Goal: Information Seeking & Learning: Learn about a topic

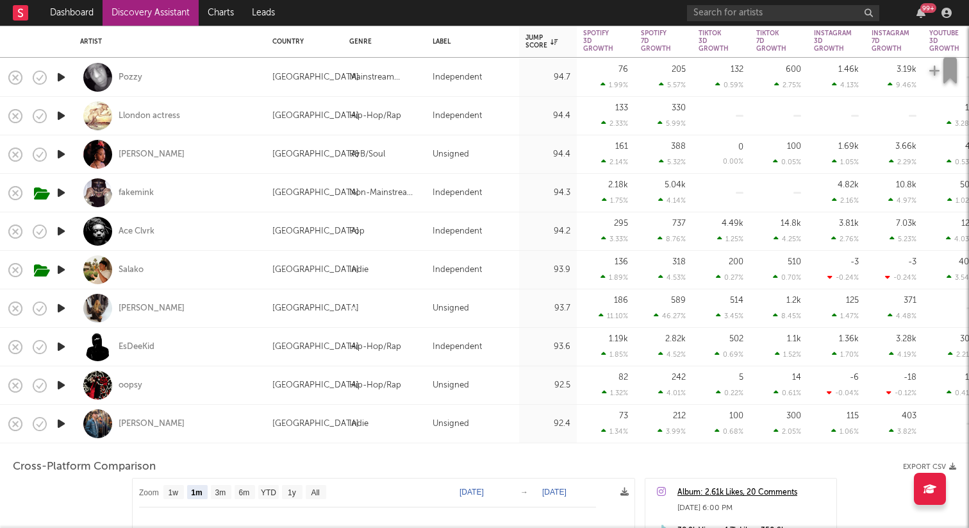
select select "1m"
select select "1w"
select select "1m"
select select "1w"
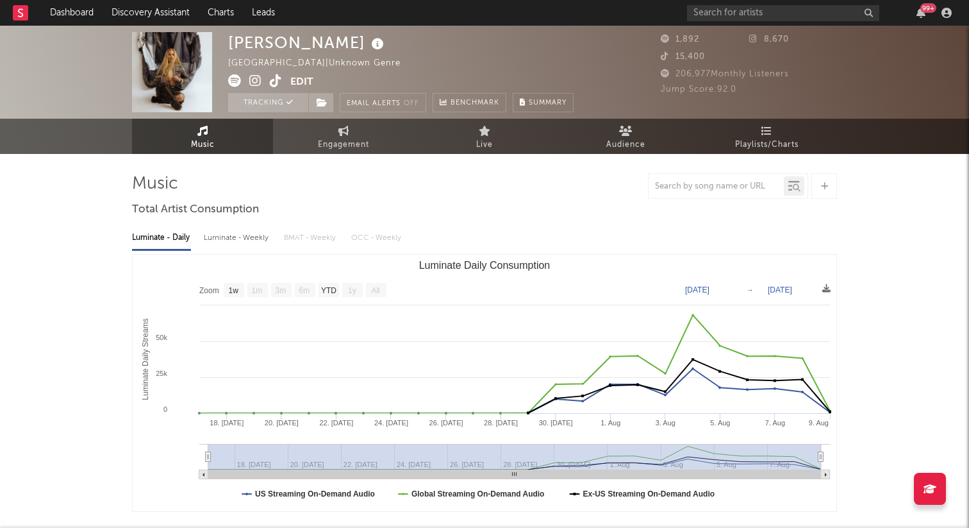
select select "1w"
click at [176, 13] on link "Discovery Assistant" at bounding box center [151, 13] width 96 height 26
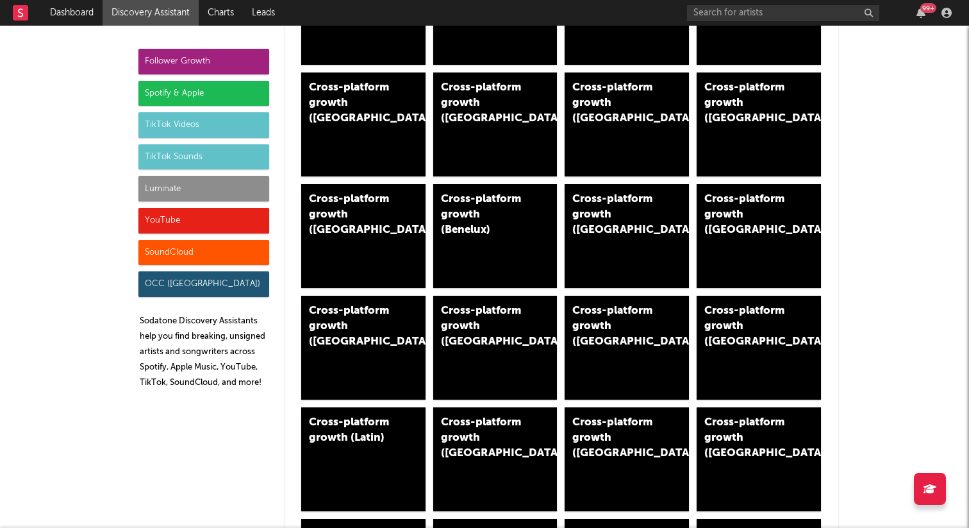
scroll to position [1351, 0]
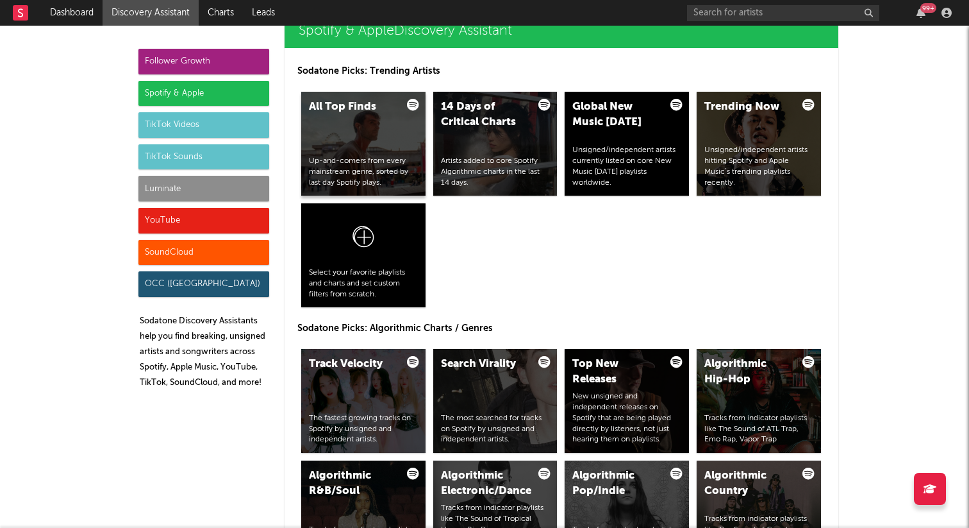
click at [317, 104] on div "All Top Finds" at bounding box center [352, 106] width 87 height 15
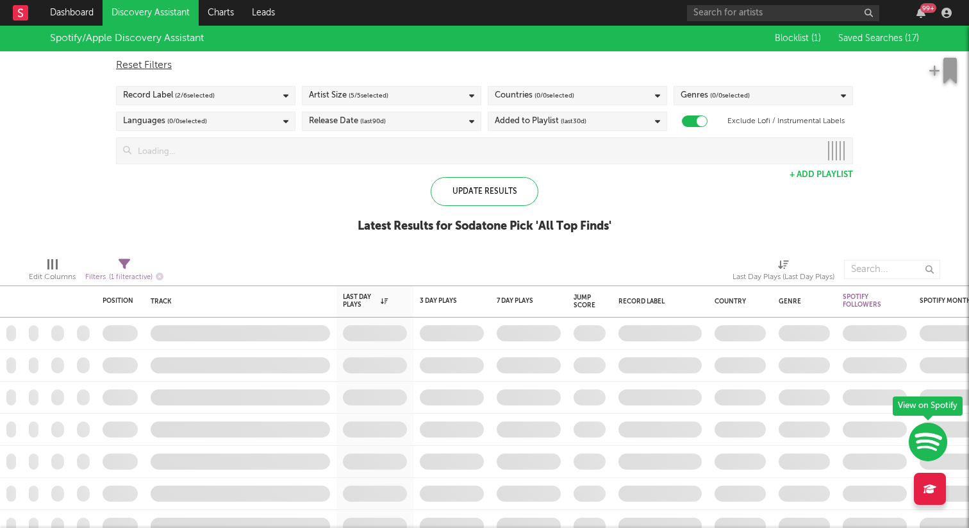
checkbox input "true"
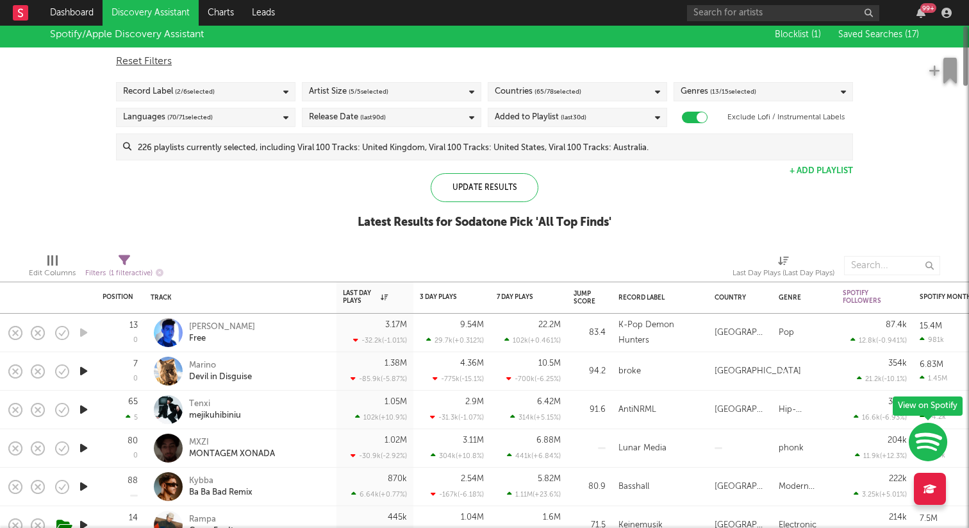
click at [85, 376] on div at bounding box center [84, 371] width 26 height 38
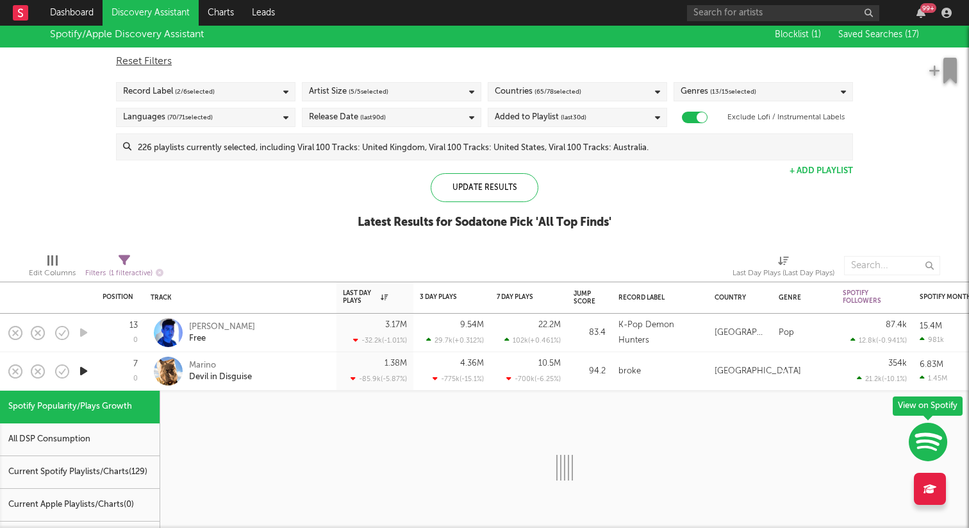
select select "1w"
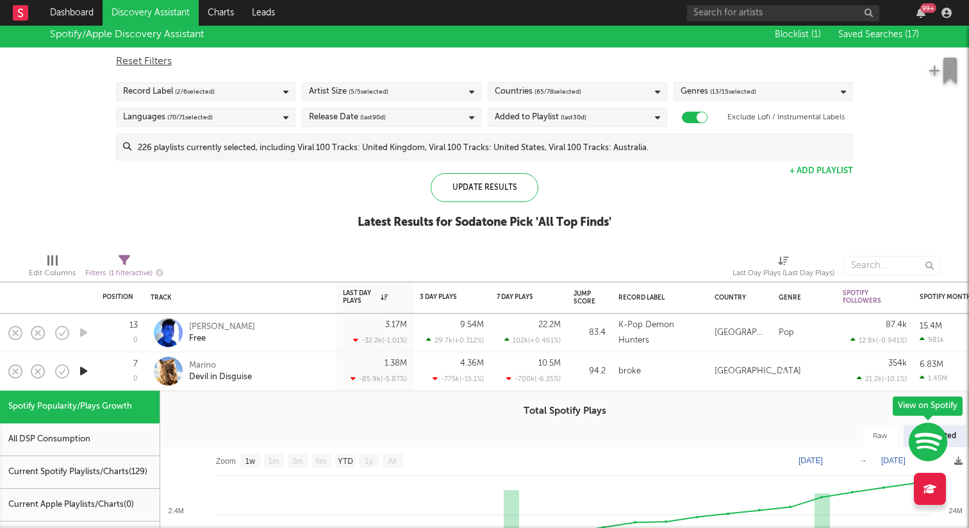
click at [294, 362] on div "Marino Devil in Disguise" at bounding box center [258, 371] width 138 height 23
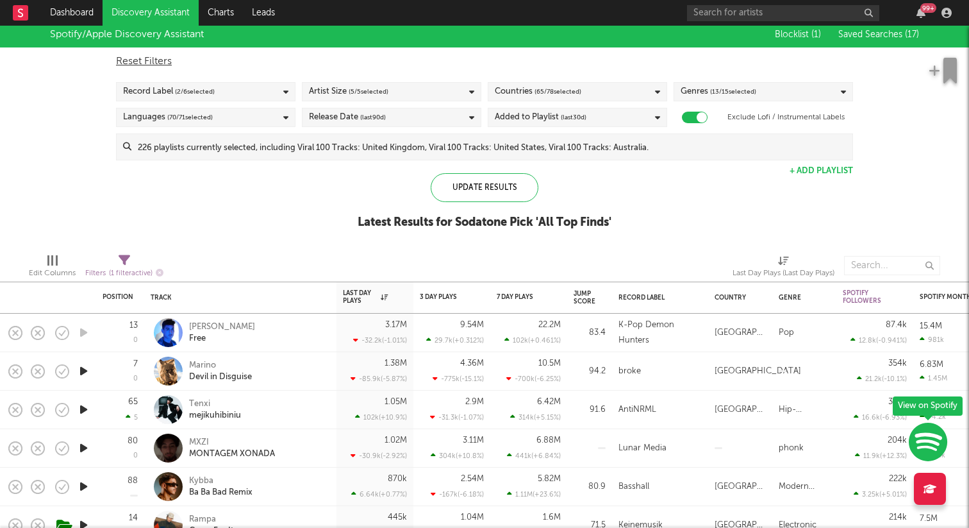
click at [87, 372] on icon "button" at bounding box center [83, 371] width 13 height 16
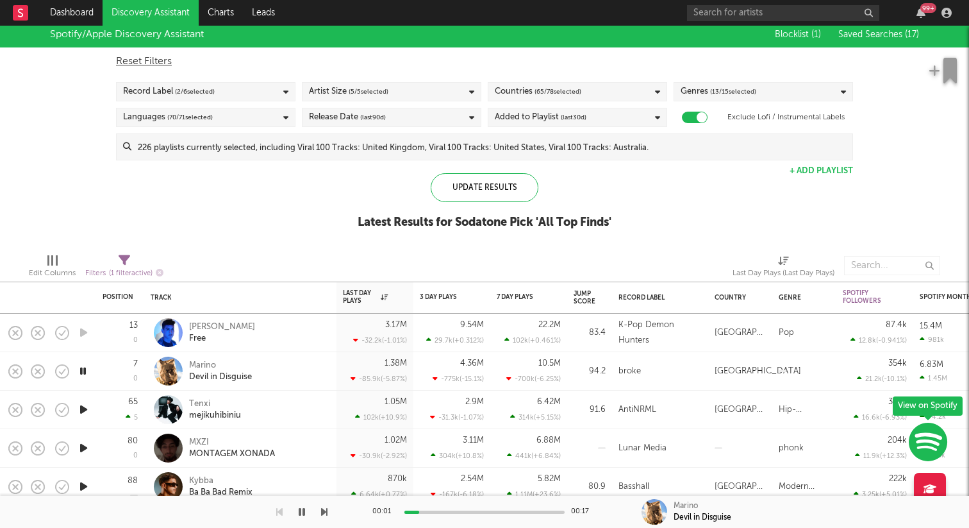
click at [85, 409] on icon "button" at bounding box center [83, 409] width 13 height 16
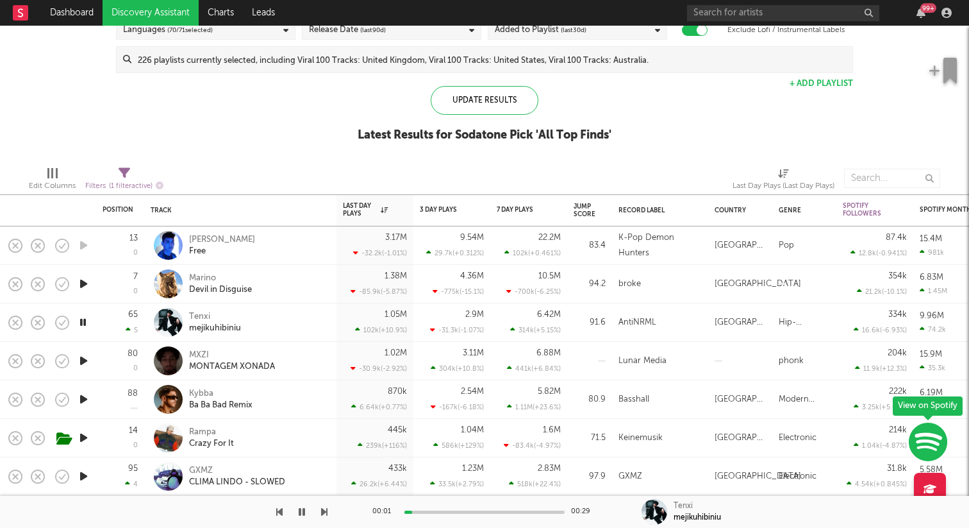
click at [87, 361] on icon "button" at bounding box center [83, 361] width 13 height 16
click at [84, 401] on icon "button" at bounding box center [83, 399] width 13 height 16
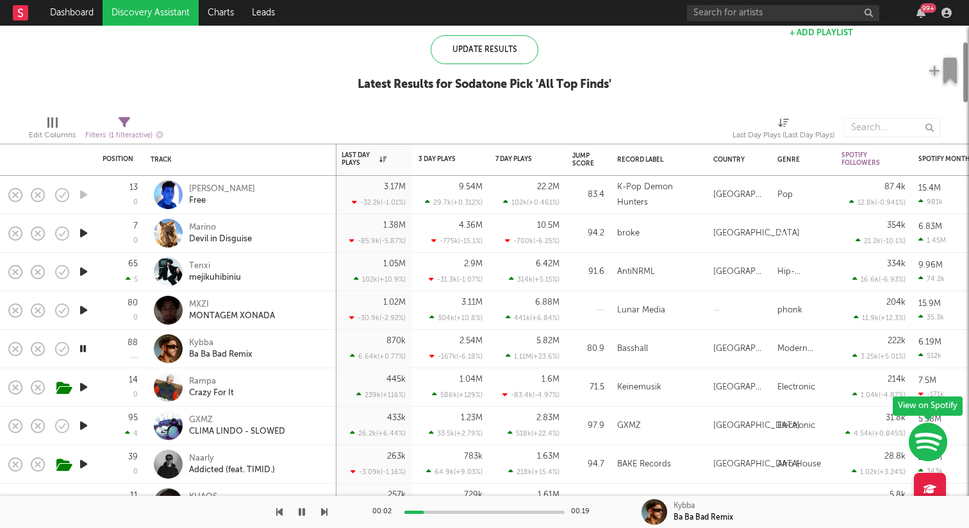
click at [85, 421] on div at bounding box center [84, 425] width 26 height 38
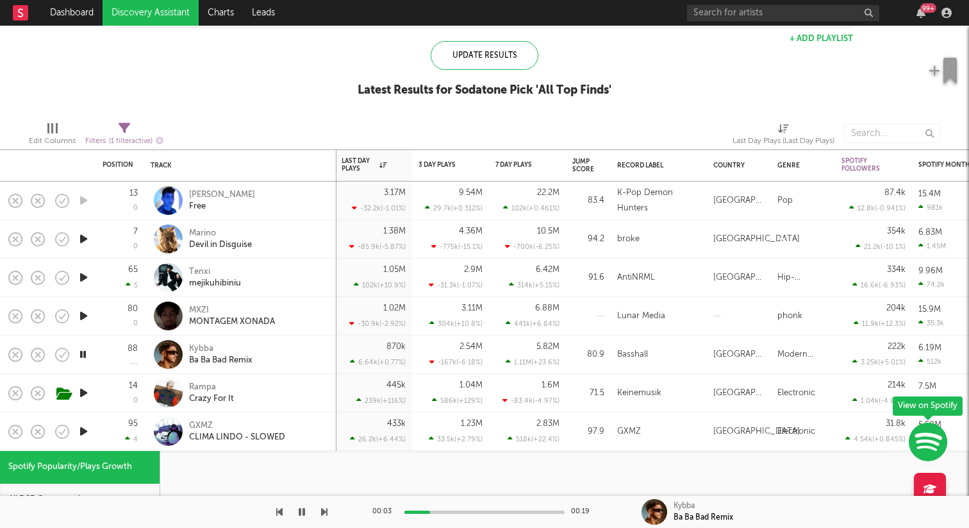
drag, startPoint x: 88, startPoint y: 434, endPoint x: 88, endPoint y: 426, distance: 8.4
click at [87, 434] on icon "button" at bounding box center [83, 431] width 13 height 16
select select "1w"
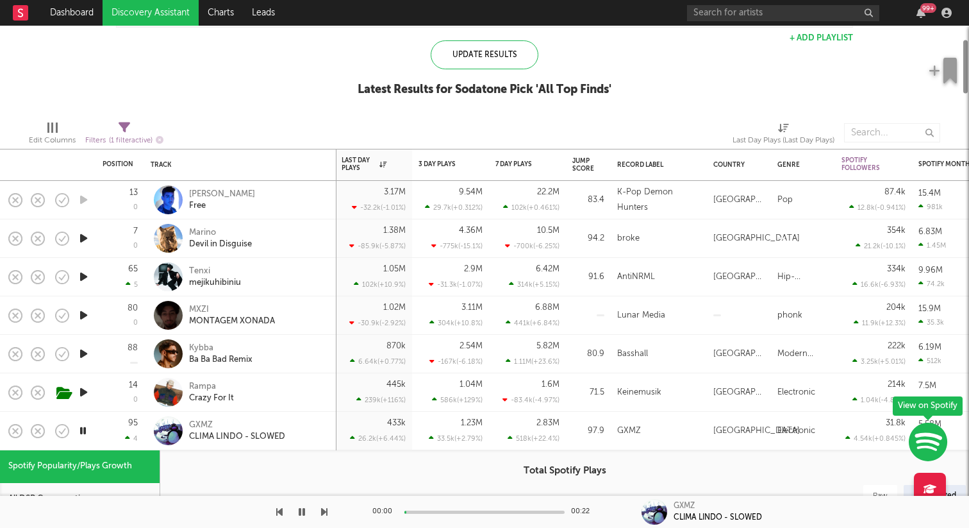
click at [83, 424] on div at bounding box center [84, 431] width 26 height 38
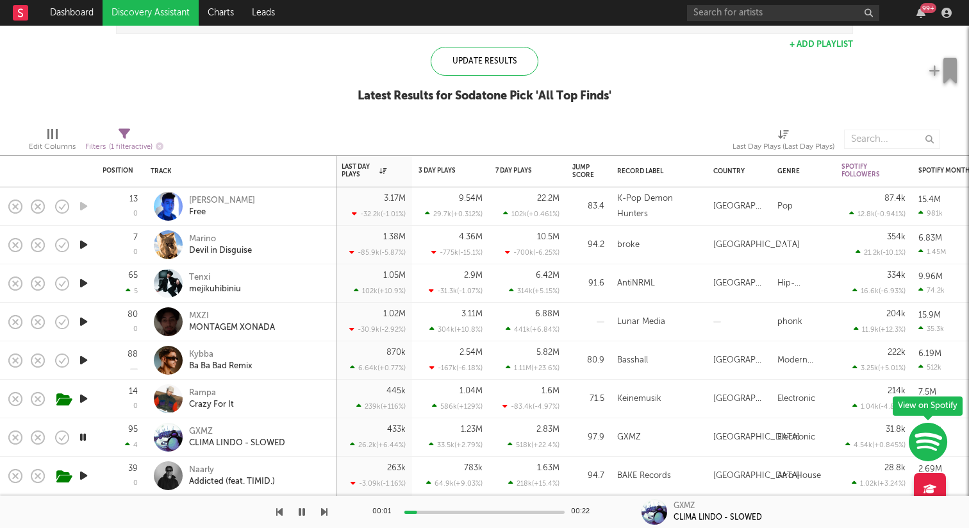
click at [87, 440] on icon "button" at bounding box center [83, 437] width 12 height 16
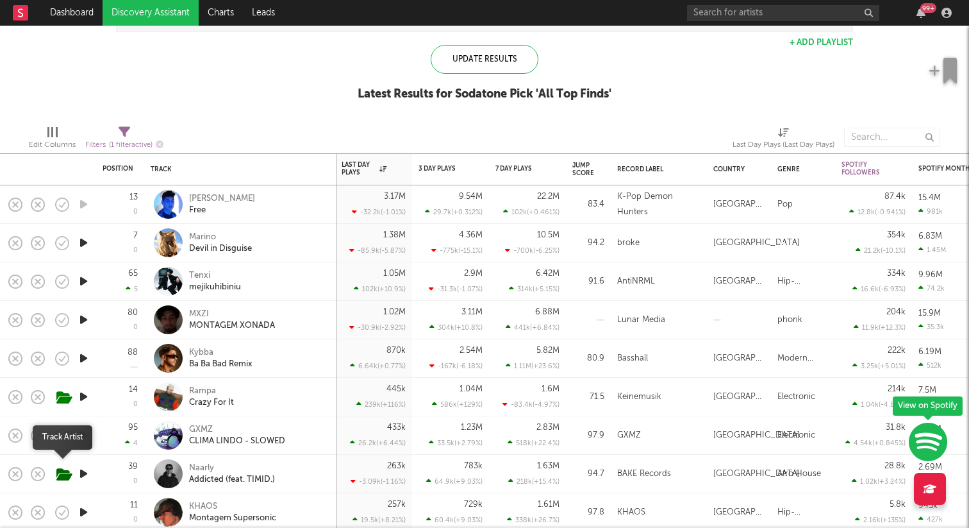
click at [72, 474] on button "button" at bounding box center [64, 474] width 20 height 19
click at [79, 474] on span at bounding box center [90, 473] width 23 height 22
click at [73, 476] on div at bounding box center [77, 473] width 64 height 30
click at [71, 474] on icon "button" at bounding box center [62, 474] width 18 height 18
click at [81, 474] on icon "button" at bounding box center [83, 473] width 13 height 16
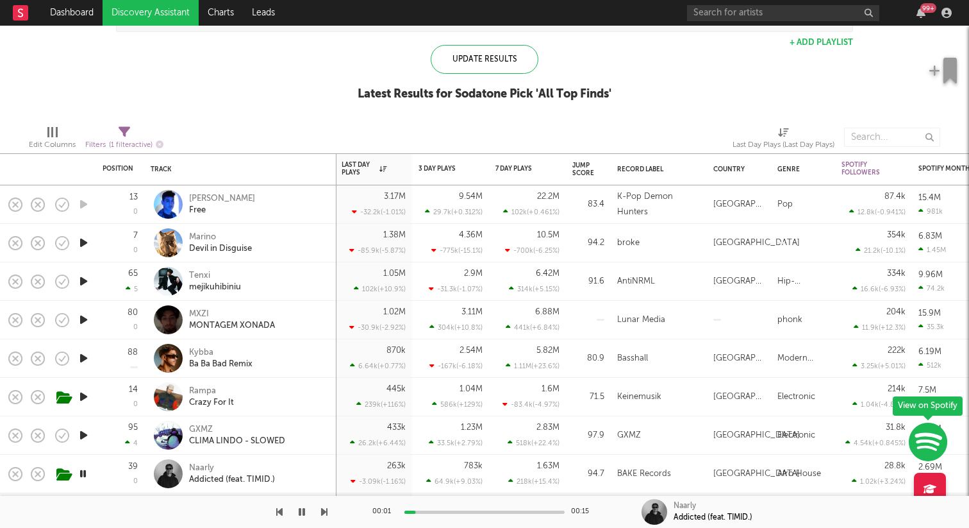
click at [74, 476] on div at bounding box center [84, 474] width 26 height 38
select select "1w"
click at [91, 474] on icon "button" at bounding box center [93, 474] width 16 height 14
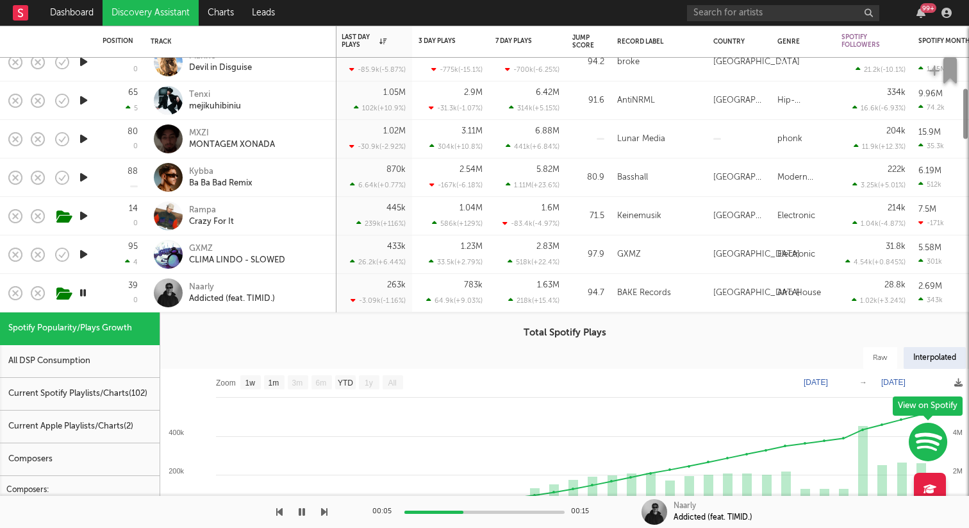
click at [121, 288] on div "39 0" at bounding box center [120, 293] width 35 height 38
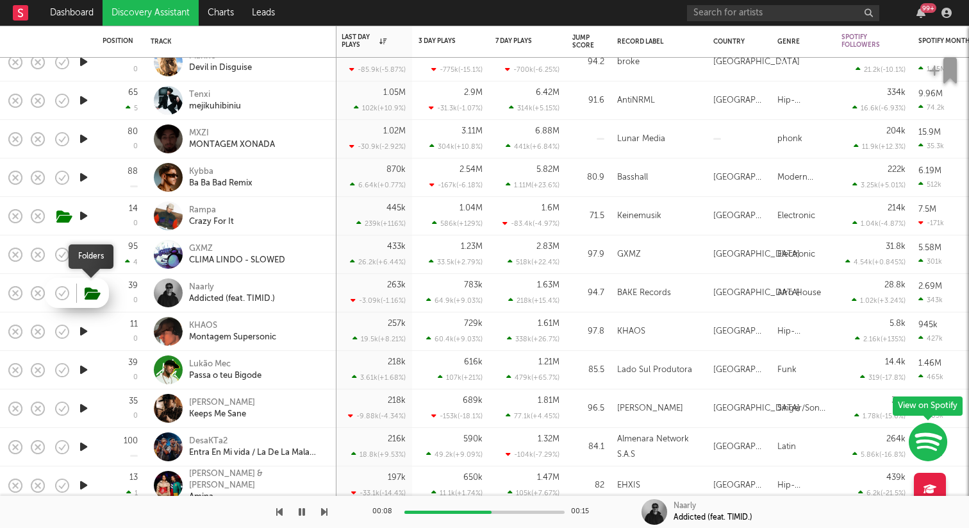
click at [97, 298] on icon "button" at bounding box center [93, 294] width 16 height 14
click at [391, 311] on div "263k -3.09k ( -1.16 % )" at bounding box center [374, 293] width 64 height 38
select select "1w"
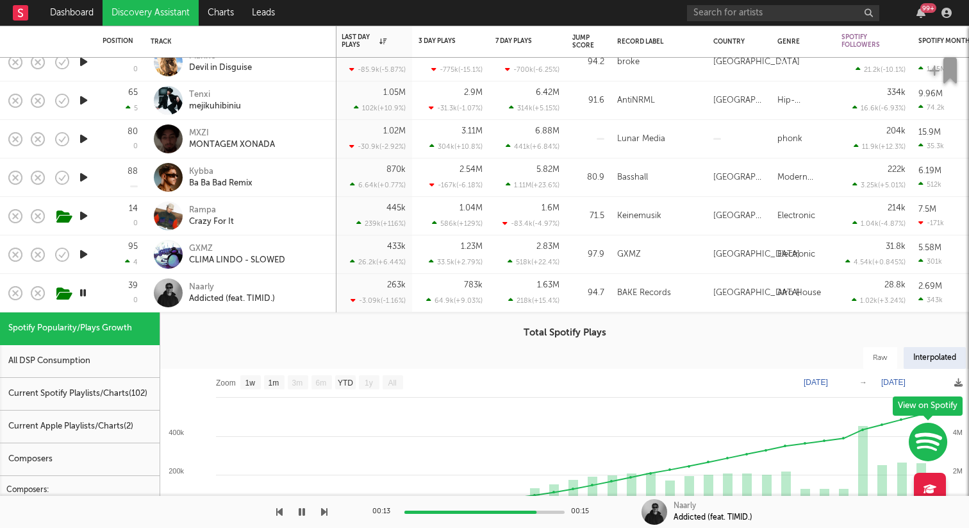
click at [83, 176] on icon "button" at bounding box center [83, 177] width 13 height 16
click at [85, 176] on icon "button" at bounding box center [83, 177] width 12 height 16
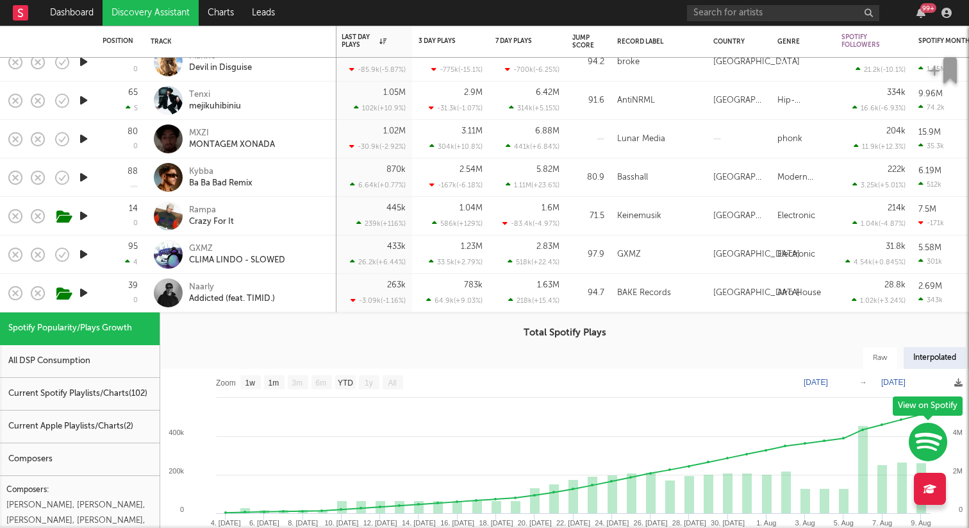
click at [85, 255] on icon "button" at bounding box center [83, 254] width 13 height 16
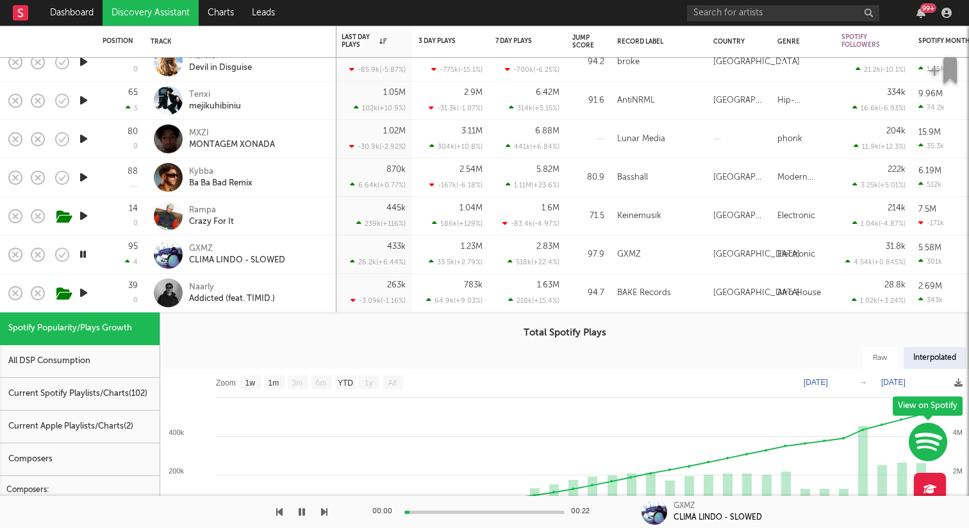
click at [85, 253] on icon "button" at bounding box center [83, 254] width 12 height 16
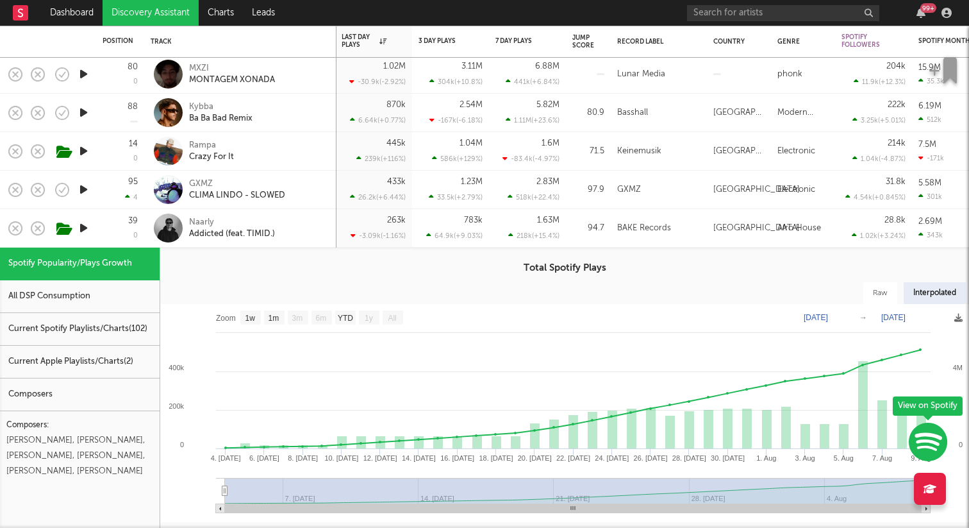
click at [105, 221] on div "39 0" at bounding box center [120, 228] width 35 height 38
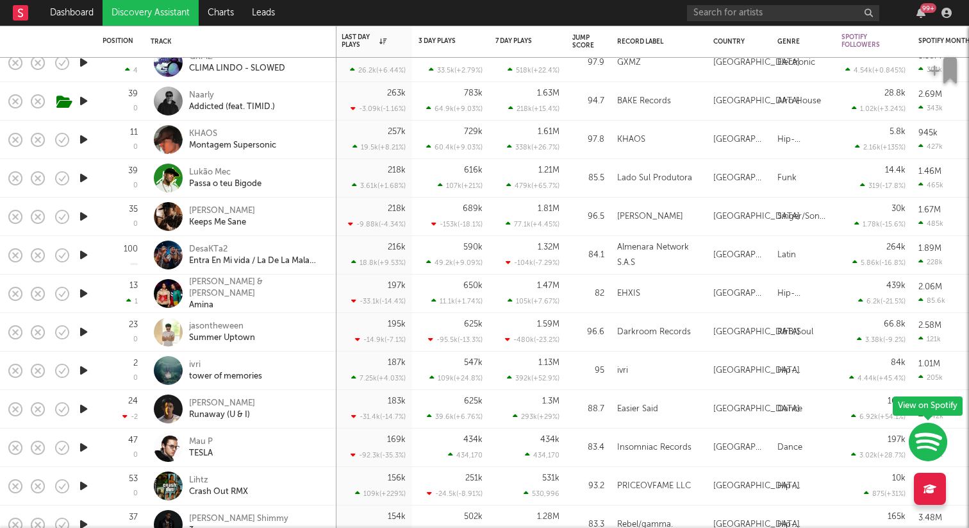
click at [91, 213] on div at bounding box center [84, 216] width 26 height 38
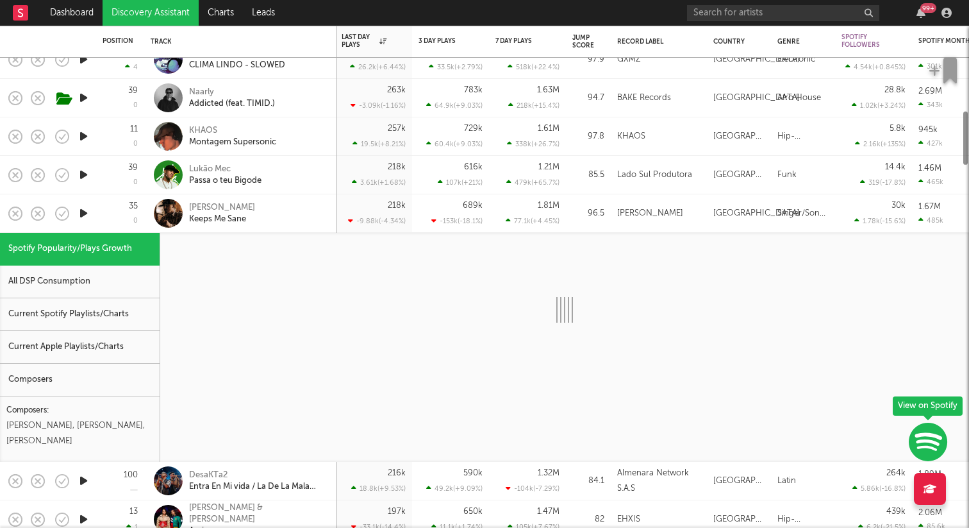
click at [85, 215] on icon "button" at bounding box center [83, 213] width 13 height 16
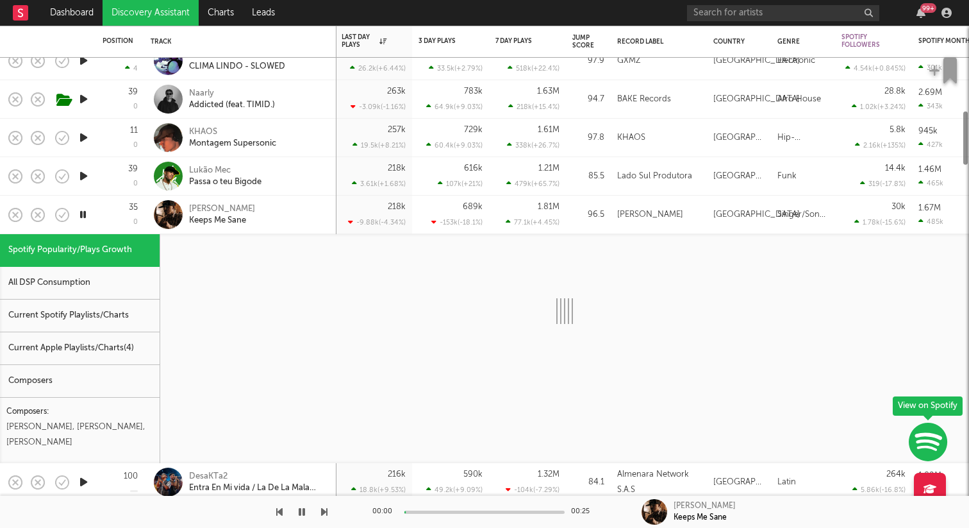
click at [101, 209] on div "35 0" at bounding box center [120, 215] width 48 height 38
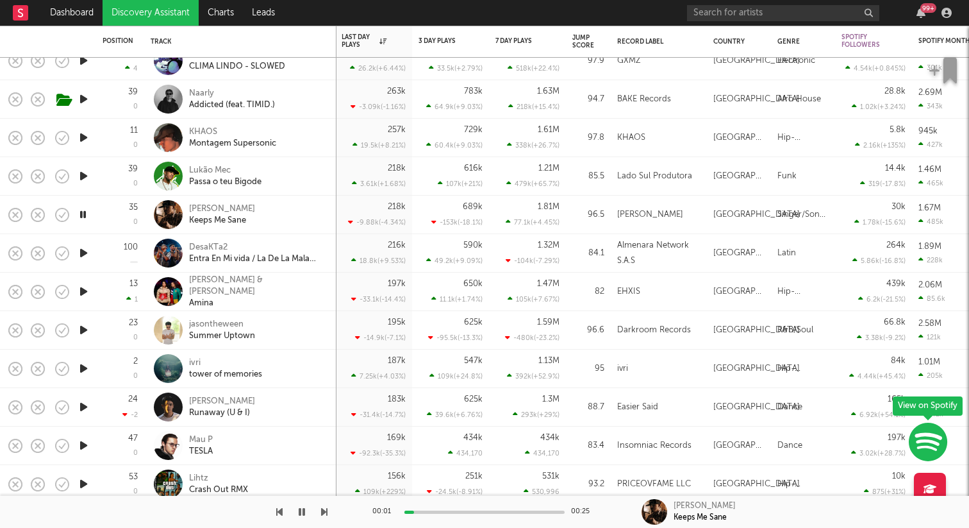
click at [78, 212] on icon "button" at bounding box center [83, 214] width 12 height 16
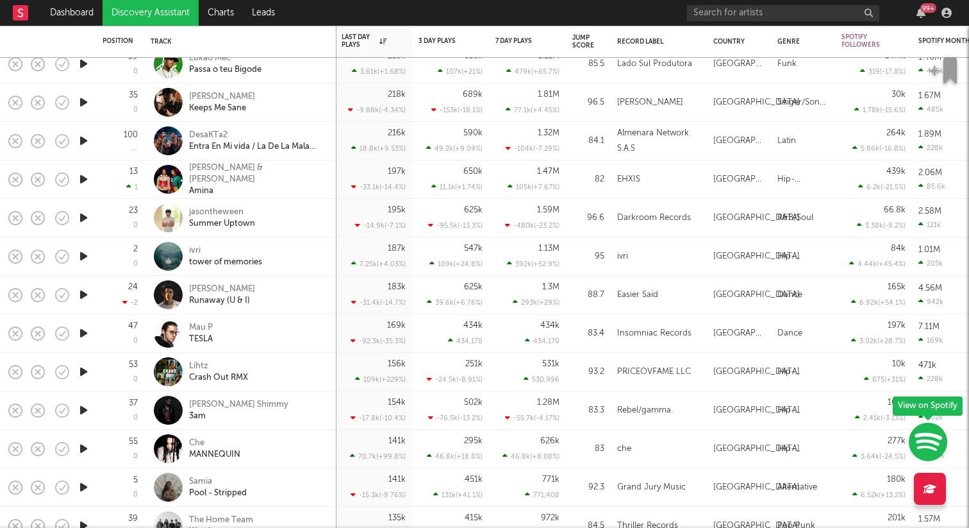
click at [80, 259] on icon "button" at bounding box center [83, 256] width 13 height 16
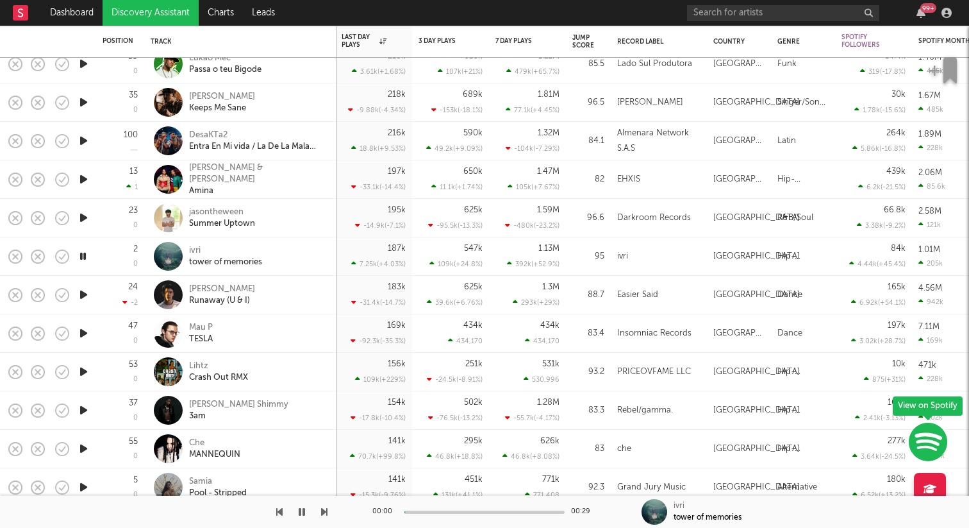
click at [87, 258] on icon "button" at bounding box center [83, 256] width 12 height 16
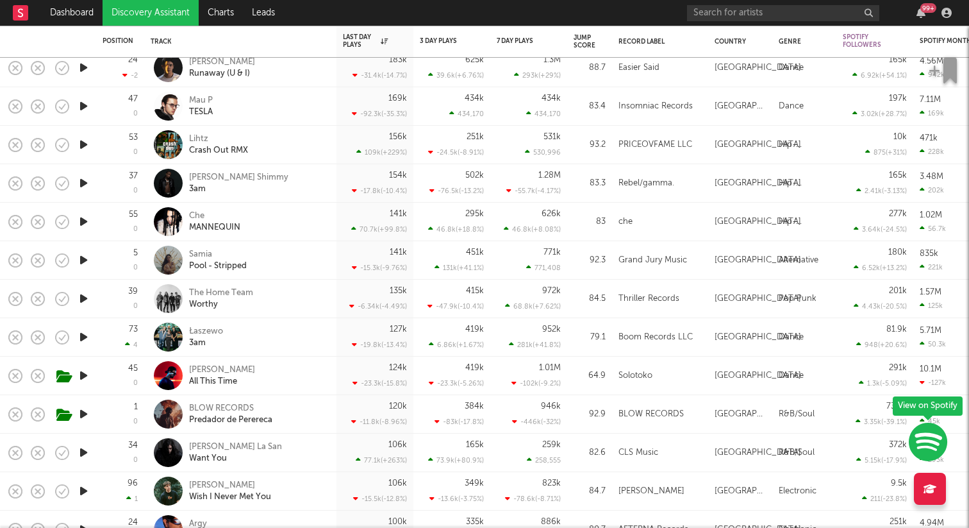
click at [85, 377] on icon "button" at bounding box center [83, 375] width 13 height 16
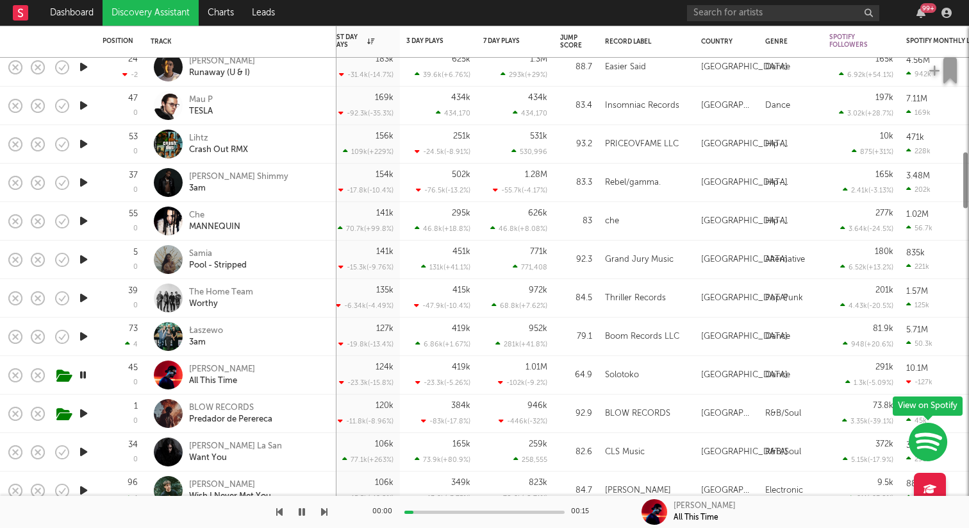
click at [87, 415] on icon "button" at bounding box center [83, 413] width 13 height 16
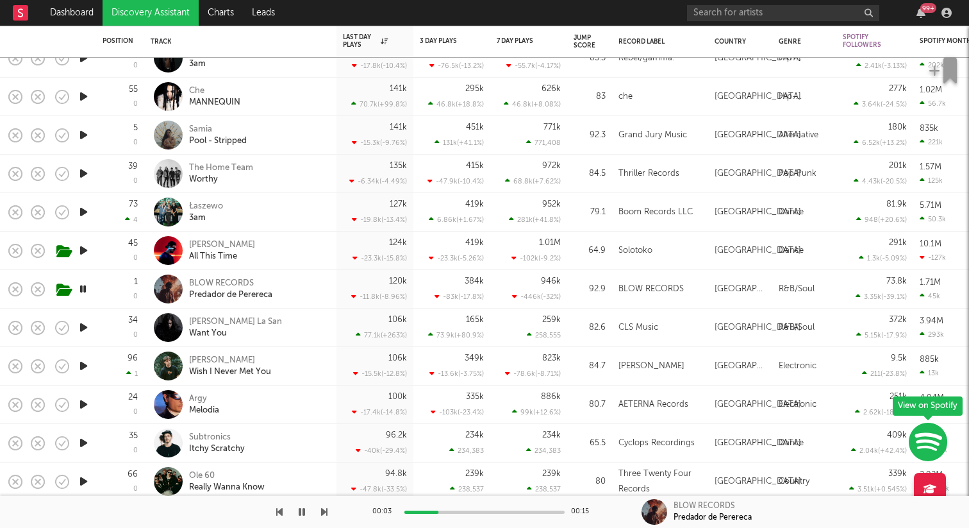
click at [83, 329] on icon "button" at bounding box center [83, 327] width 13 height 16
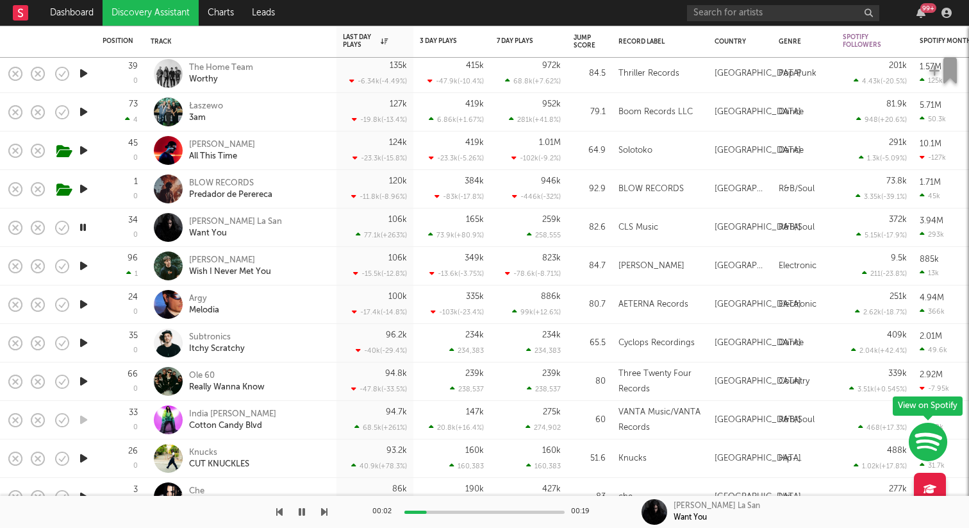
click at [85, 383] on icon "button" at bounding box center [83, 381] width 13 height 16
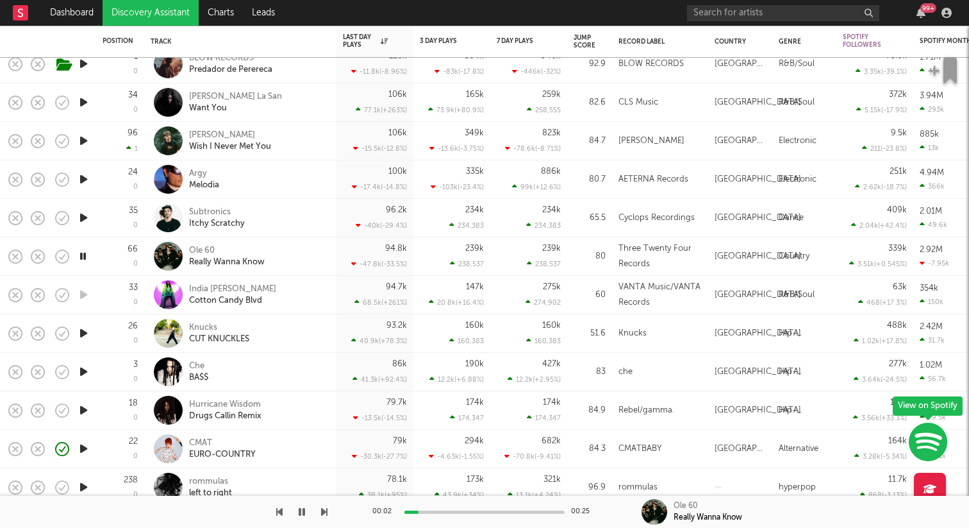
click at [80, 446] on icon "button" at bounding box center [83, 448] width 13 height 16
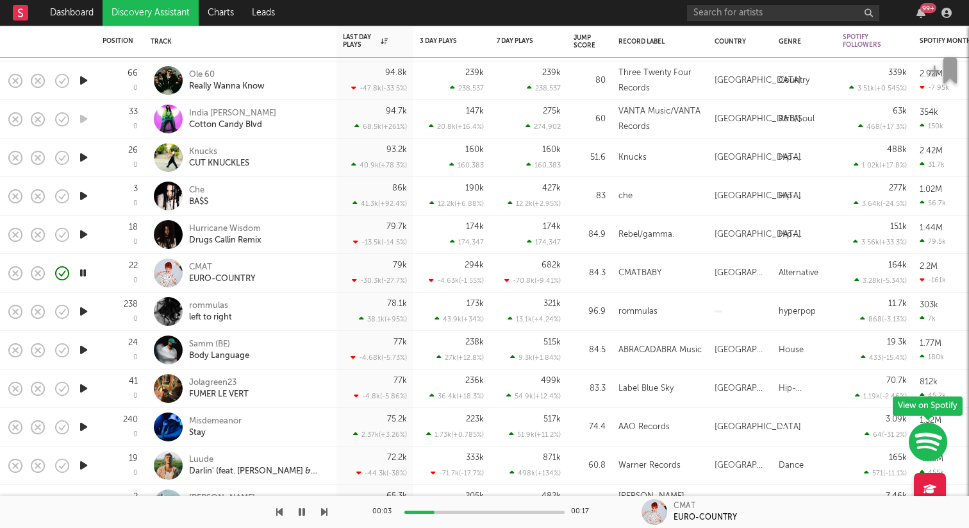
click at [81, 349] on icon "button" at bounding box center [83, 350] width 13 height 16
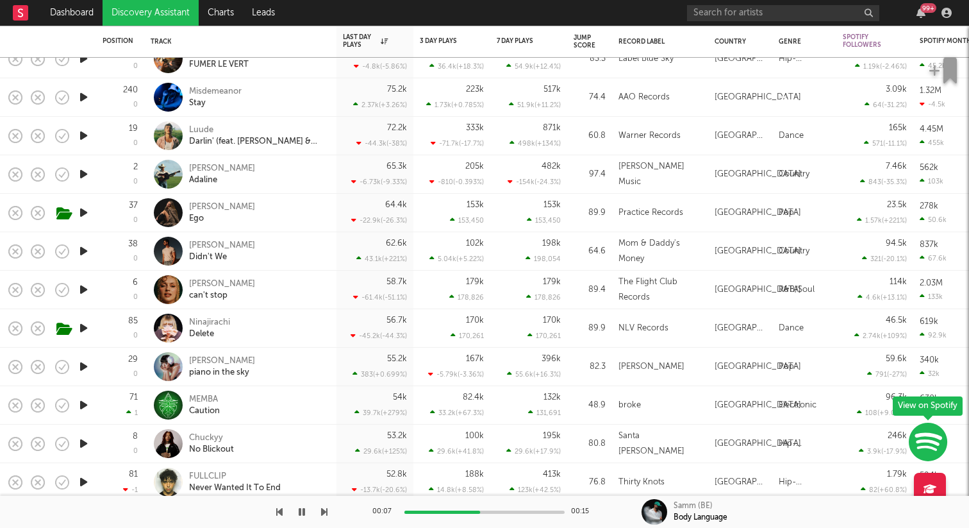
click at [90, 365] on icon "button" at bounding box center [83, 366] width 13 height 16
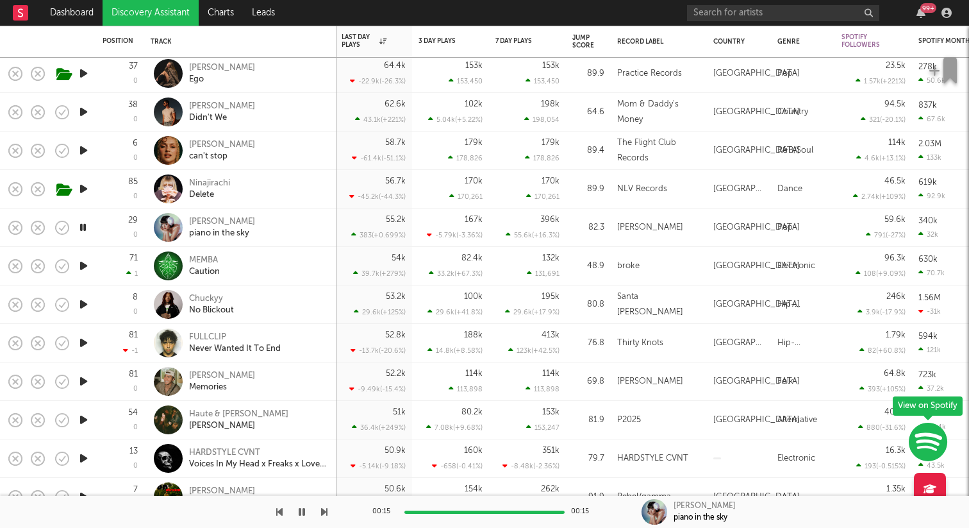
click at [90, 306] on icon "button" at bounding box center [83, 304] width 13 height 16
click at [86, 342] on icon "button" at bounding box center [83, 343] width 13 height 16
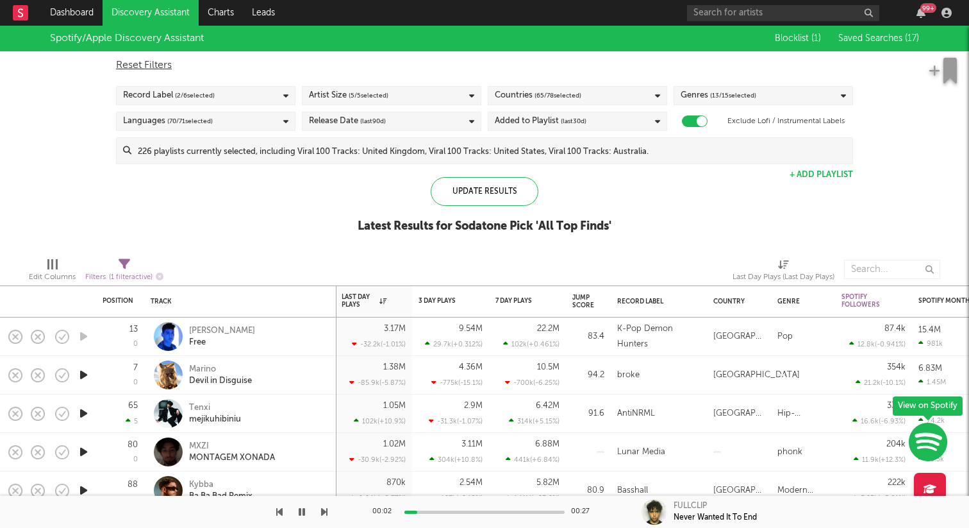
click at [765, 89] on div "Genres ( 13 / 15 selected)" at bounding box center [764, 95] width 180 height 19
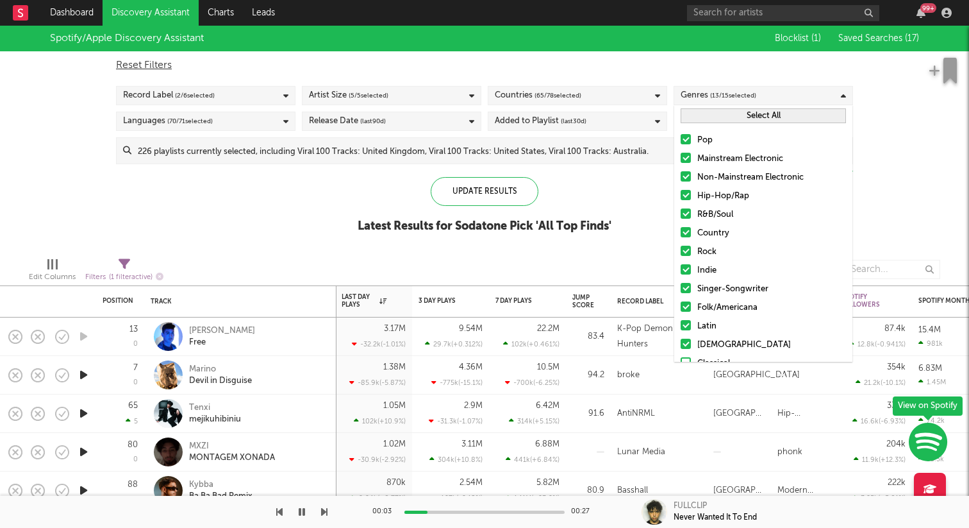
click at [741, 113] on button "Select All" at bounding box center [763, 115] width 165 height 15
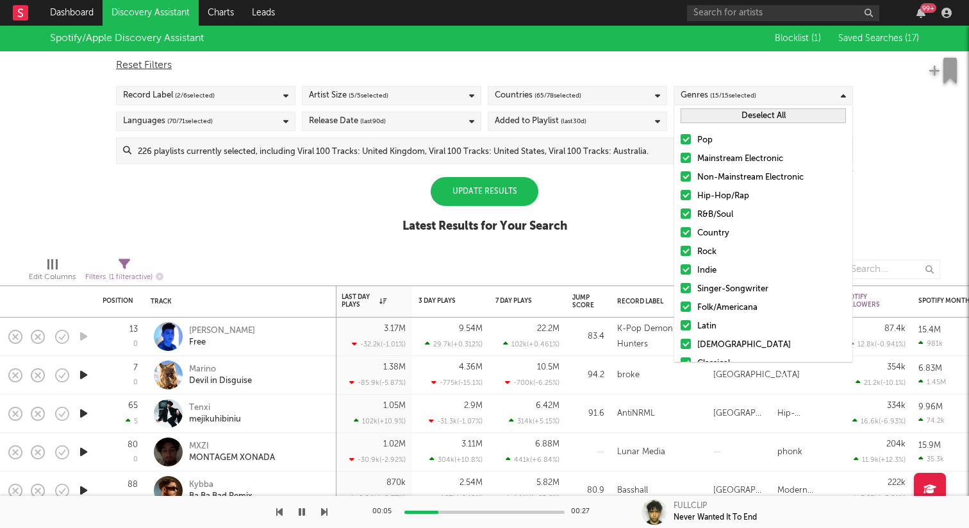
click at [741, 113] on button "Deselect All" at bounding box center [763, 115] width 165 height 15
drag, startPoint x: 476, startPoint y: 226, endPoint x: 496, endPoint y: 213, distance: 23.3
click at [481, 222] on div "Latest Results for Your Search" at bounding box center [485, 226] width 165 height 15
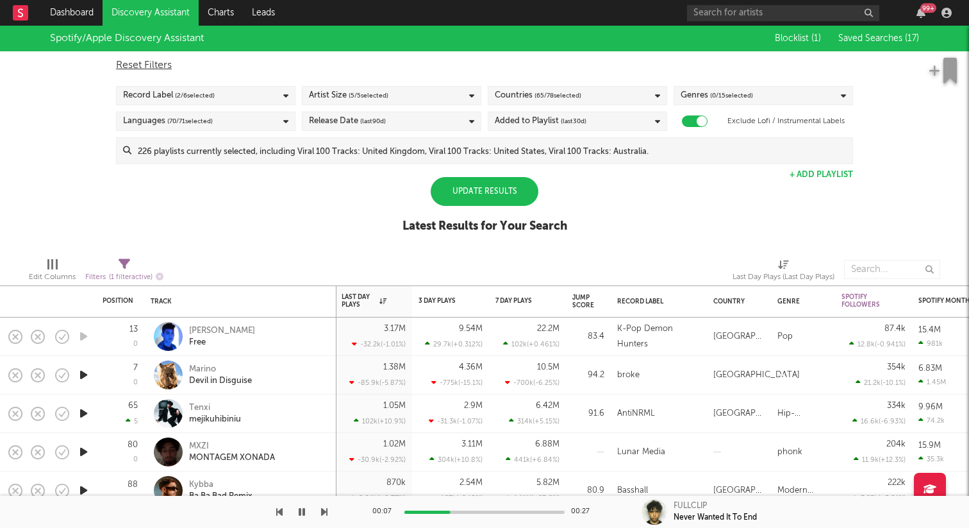
drag, startPoint x: 782, startPoint y: 171, endPoint x: 736, endPoint y: 163, distance: 46.8
click at [765, 169] on div "Spotify/Apple Discovery Assistant Blocklist ( 1 ) Saved Searches ( 17 ) Reset F…" at bounding box center [484, 136] width 969 height 221
click at [881, 37] on span "Saved Searches ( 17 )" at bounding box center [879, 38] width 81 height 9
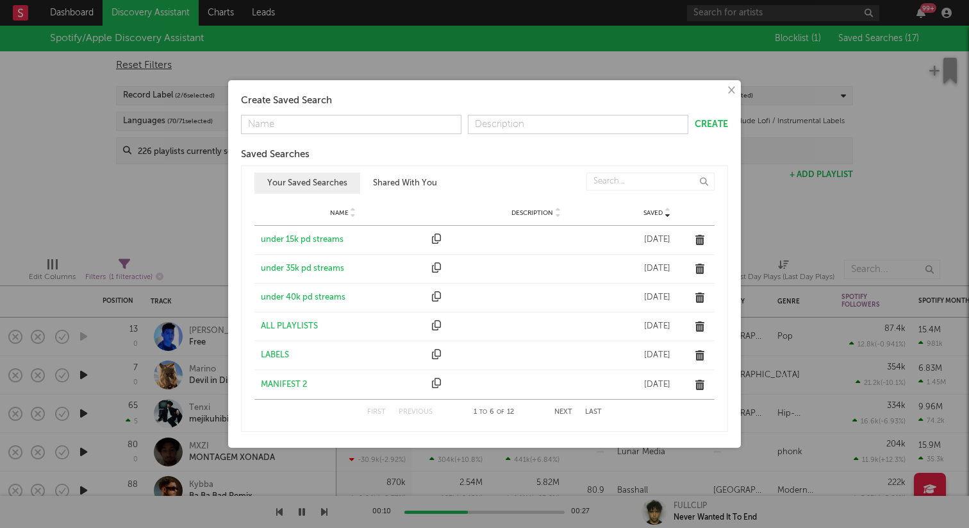
drag, startPoint x: 301, startPoint y: 299, endPoint x: 319, endPoint y: 295, distance: 18.4
click at [301, 299] on div "under 40k pd streams" at bounding box center [343, 297] width 165 height 13
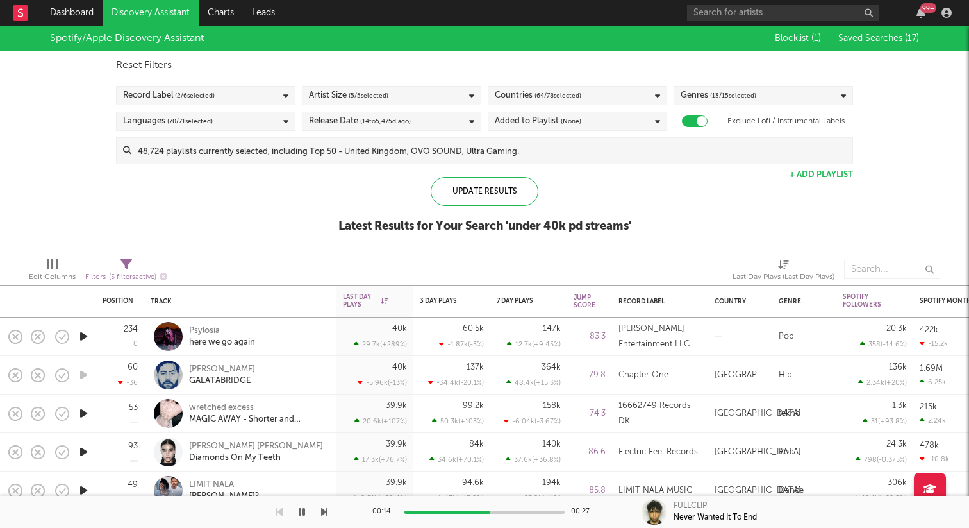
click at [83, 335] on icon "button" at bounding box center [83, 336] width 13 height 16
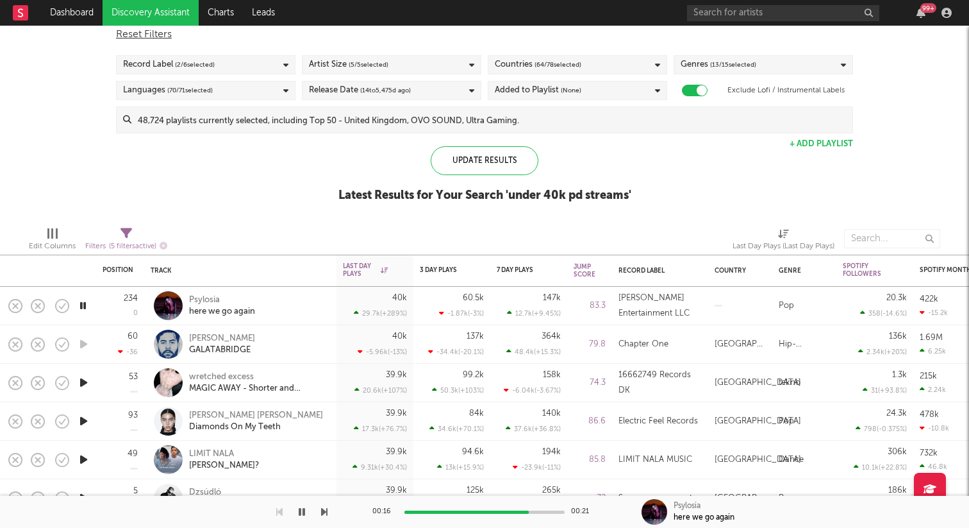
click at [79, 385] on icon "button" at bounding box center [83, 382] width 13 height 16
click at [81, 420] on icon "button" at bounding box center [83, 421] width 13 height 16
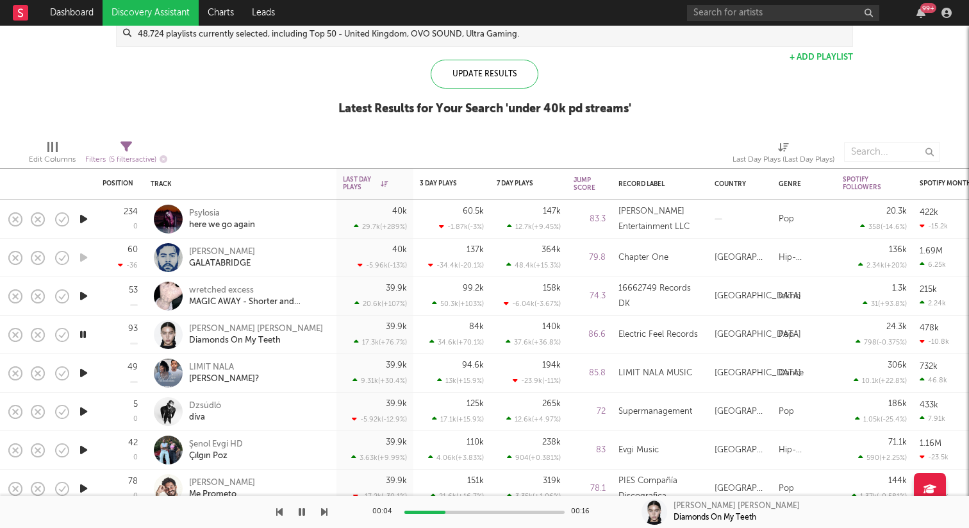
click at [85, 374] on icon "button" at bounding box center [83, 373] width 13 height 16
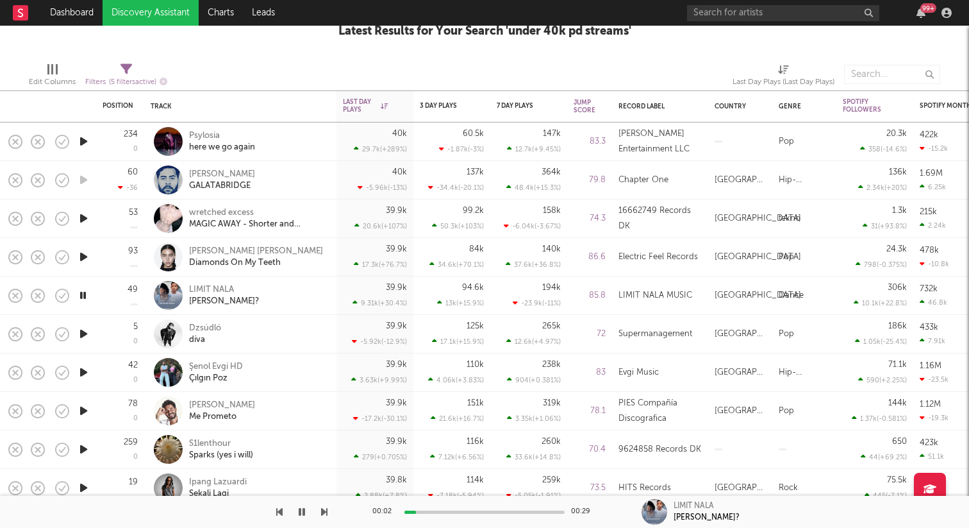
click at [86, 335] on icon "button" at bounding box center [83, 334] width 13 height 16
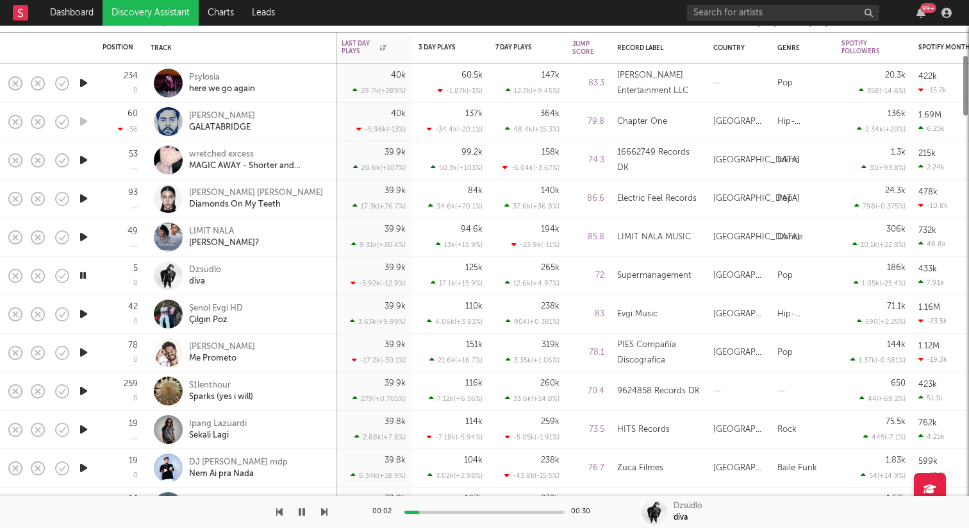
click at [83, 310] on icon "button" at bounding box center [83, 314] width 13 height 16
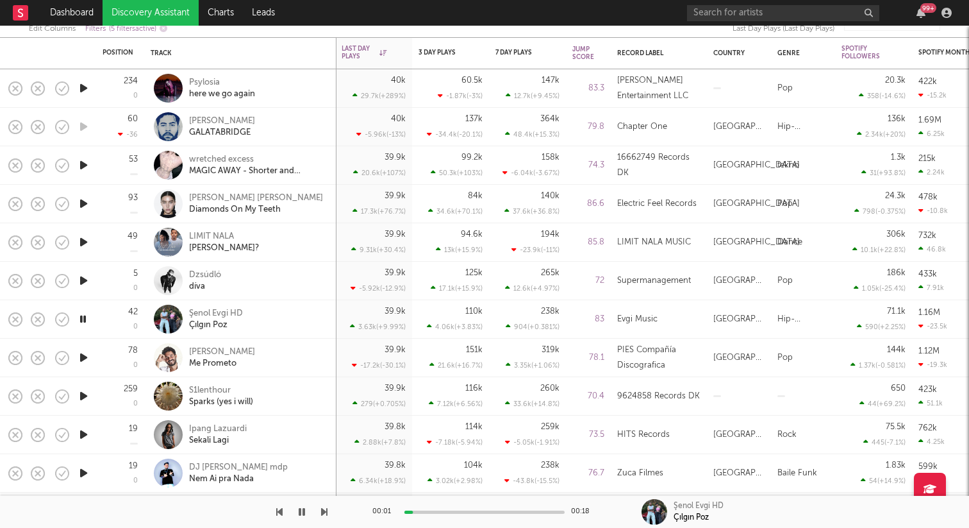
click at [82, 353] on icon "button" at bounding box center [83, 357] width 13 height 16
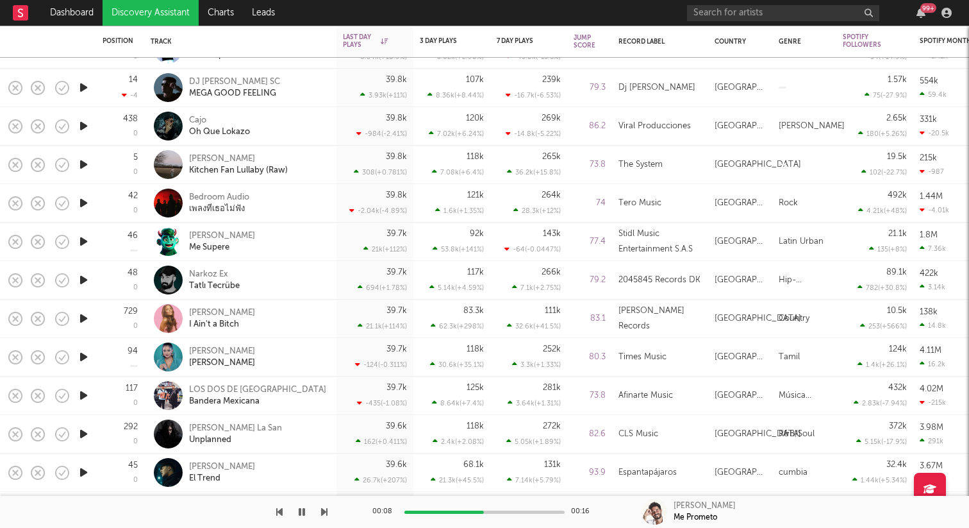
drag, startPoint x: 94, startPoint y: 130, endPoint x: 98, endPoint y: 140, distance: 11.2
click at [94, 130] on div at bounding box center [84, 126] width 26 height 38
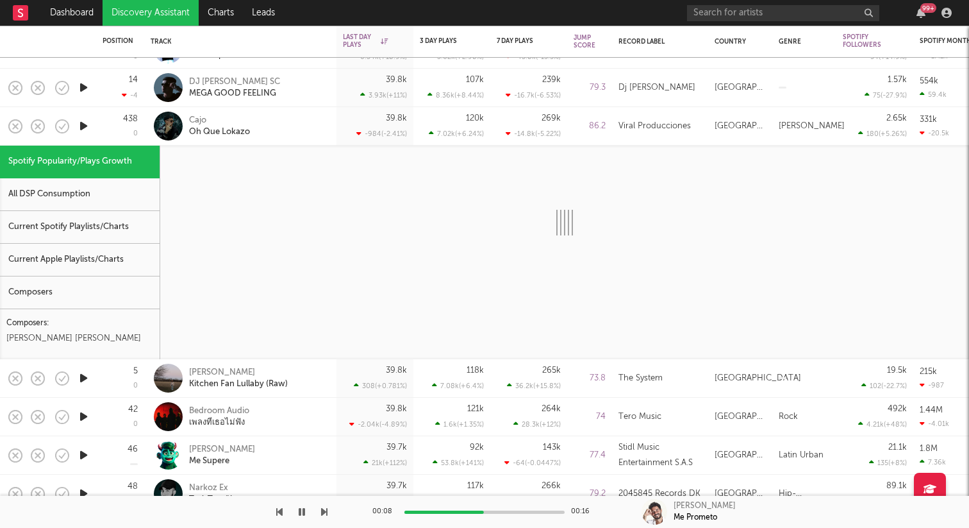
drag, startPoint x: 96, startPoint y: 131, endPoint x: 86, endPoint y: 133, distance: 9.8
click at [85, 128] on icon "button" at bounding box center [83, 126] width 13 height 16
select select "1w"
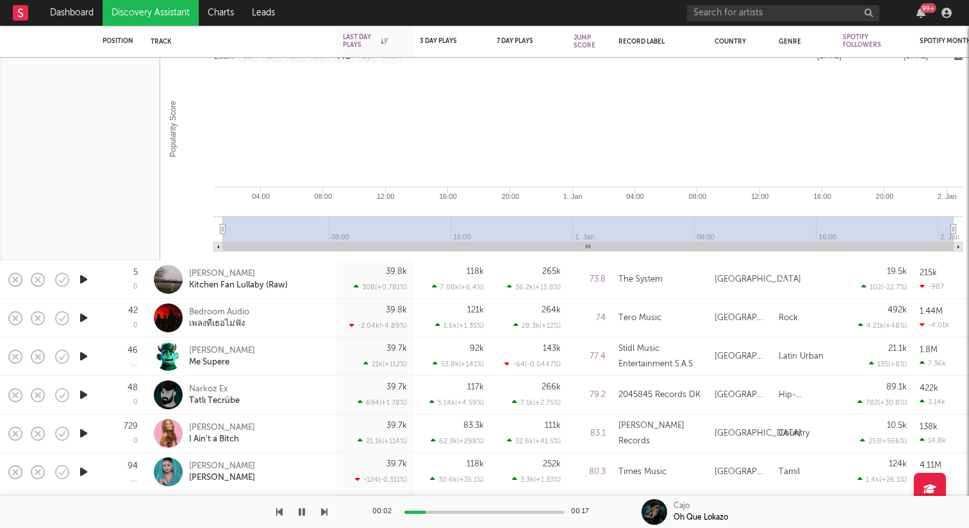
click at [83, 319] on icon "button" at bounding box center [83, 318] width 13 height 16
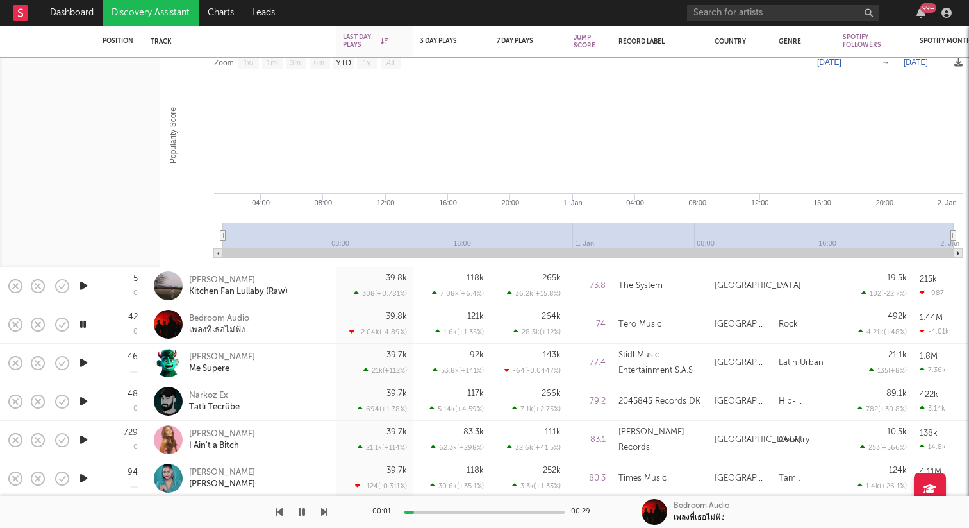
click at [84, 401] on icon "button" at bounding box center [83, 401] width 13 height 16
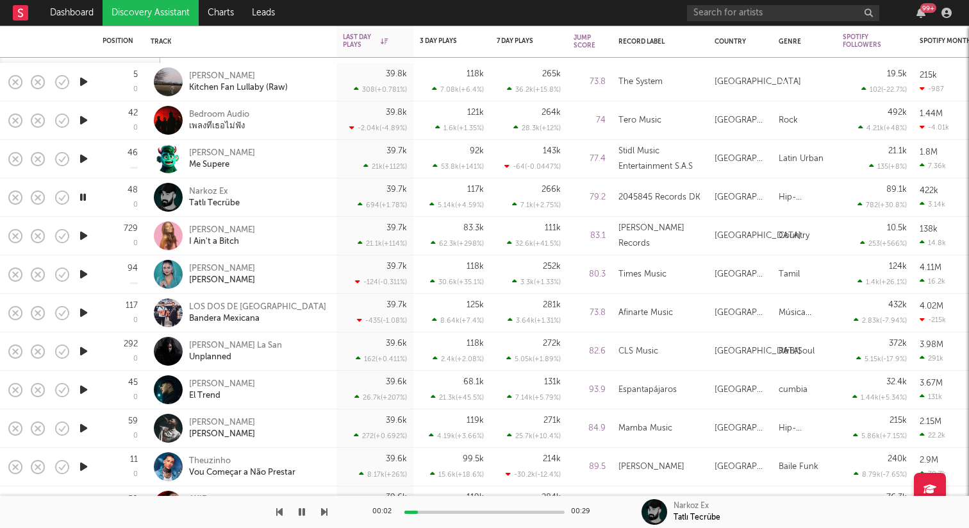
click at [87, 353] on icon "button" at bounding box center [83, 351] width 13 height 16
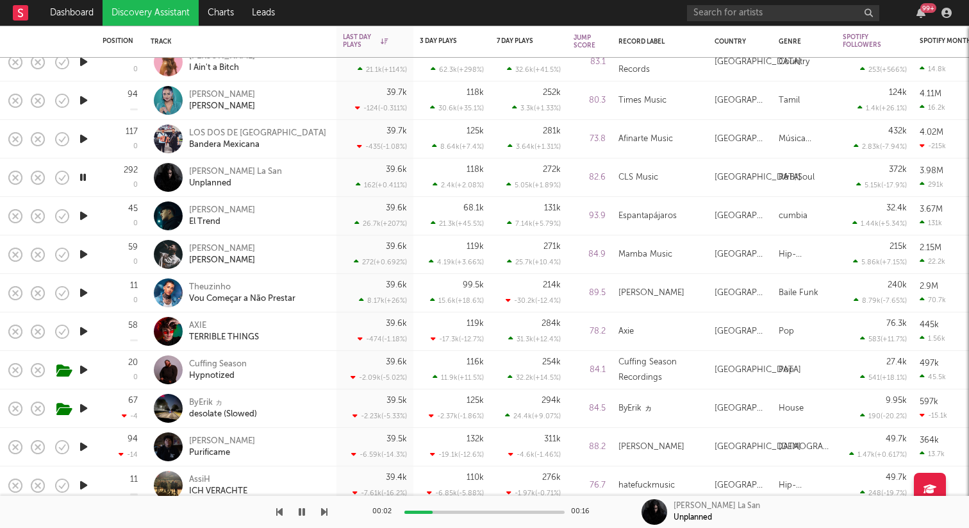
click at [81, 329] on icon "button" at bounding box center [83, 331] width 13 height 16
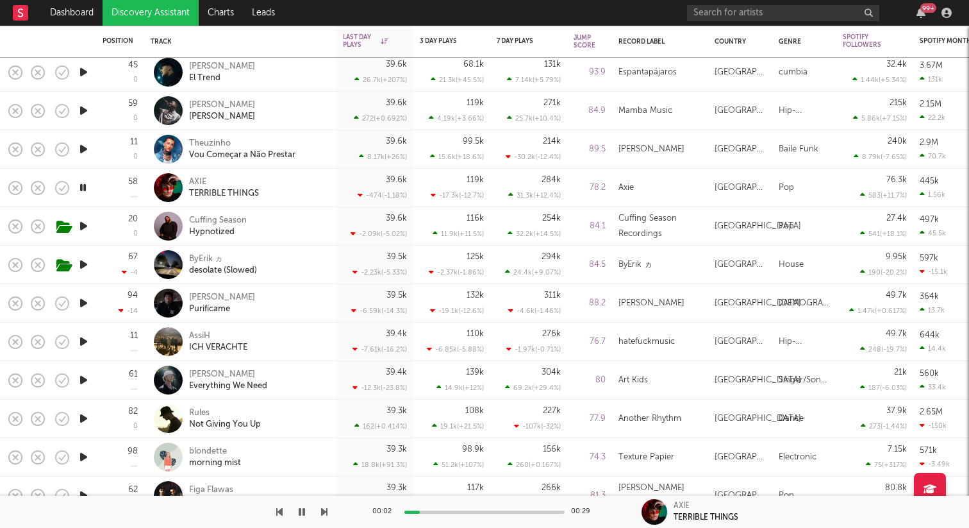
click at [85, 414] on icon "button" at bounding box center [83, 418] width 13 height 16
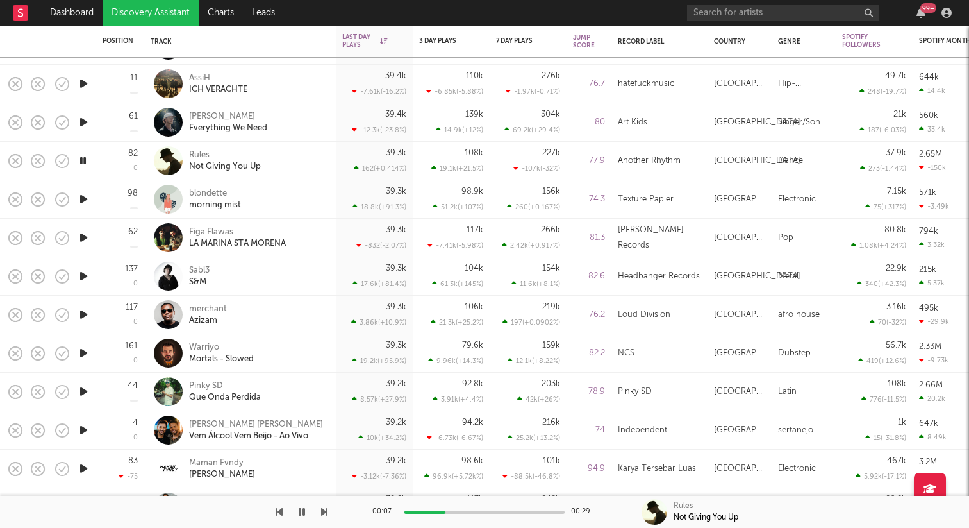
click at [88, 353] on icon "button" at bounding box center [83, 353] width 13 height 16
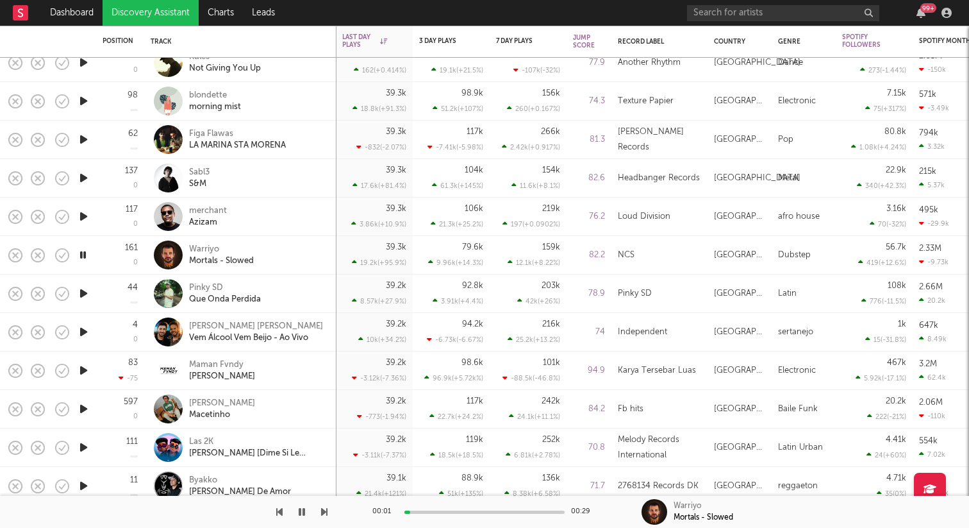
click at [81, 408] on icon "button" at bounding box center [83, 409] width 13 height 16
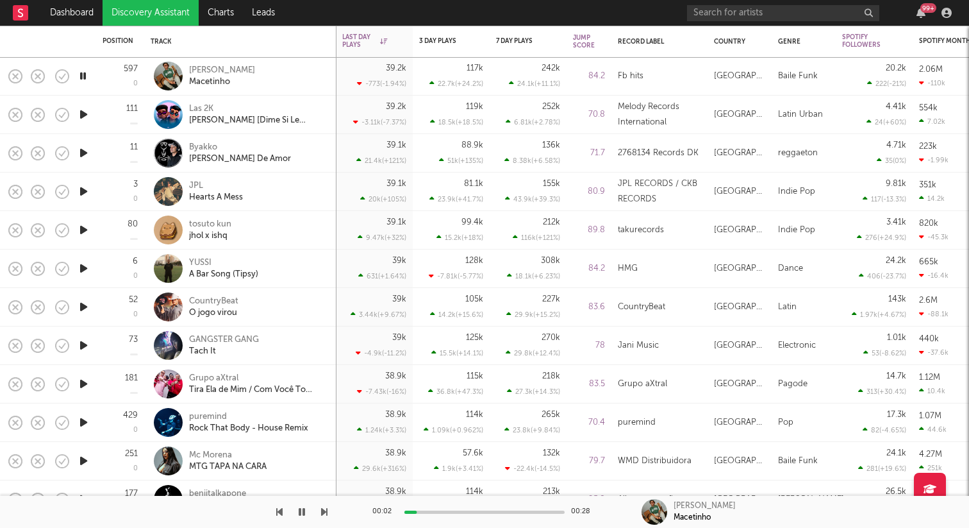
click at [78, 116] on icon "button" at bounding box center [83, 114] width 13 height 16
click at [87, 115] on icon "button" at bounding box center [83, 114] width 12 height 16
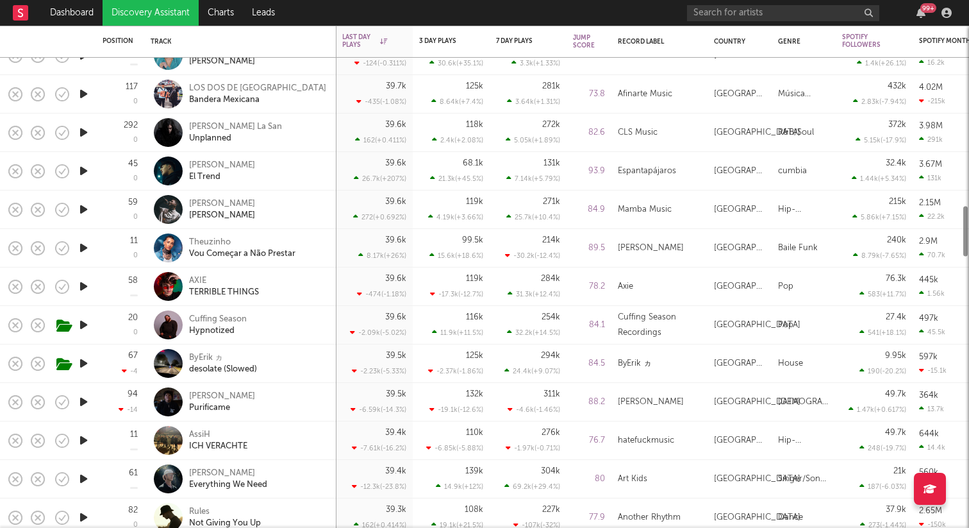
select select "1w"
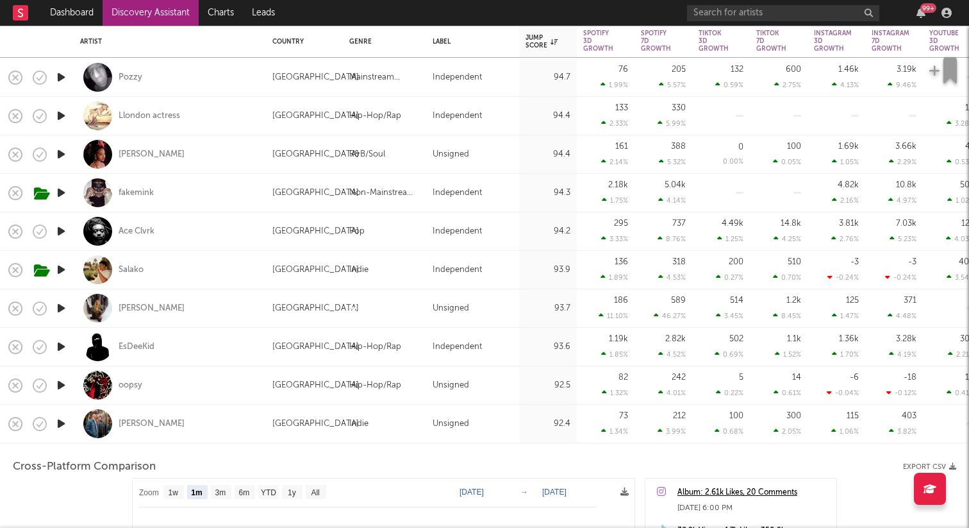
select select "1m"
select select "1w"
select select "1m"
select select "1w"
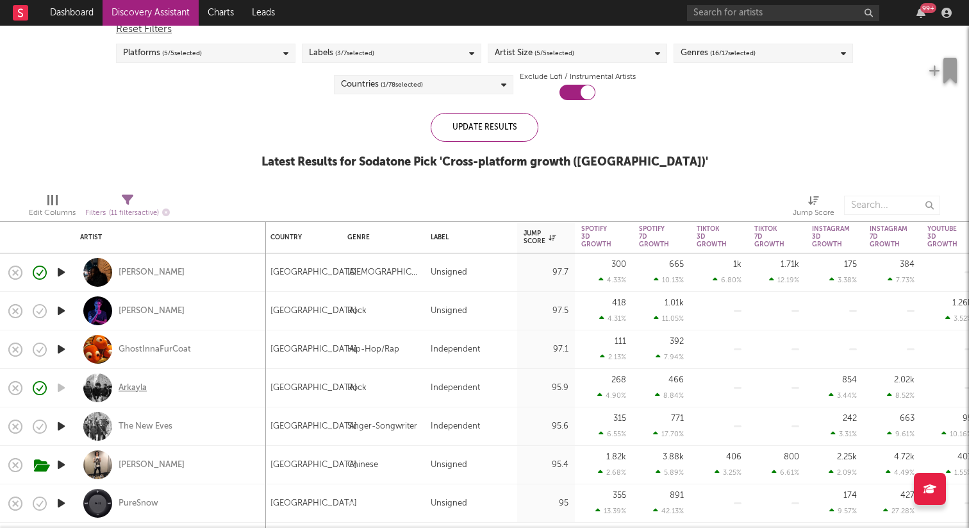
click at [133, 385] on div "Arkayla" at bounding box center [133, 388] width 28 height 12
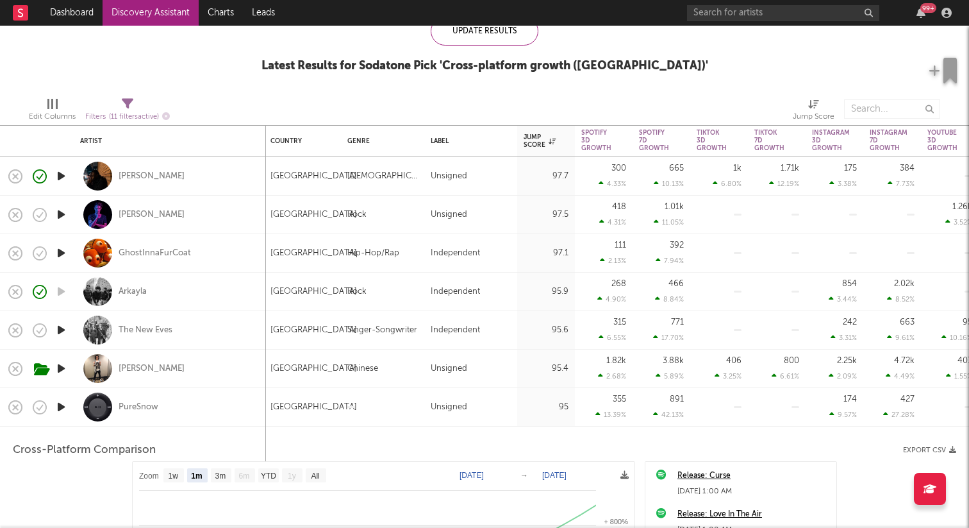
click at [70, 406] on div at bounding box center [61, 407] width 26 height 38
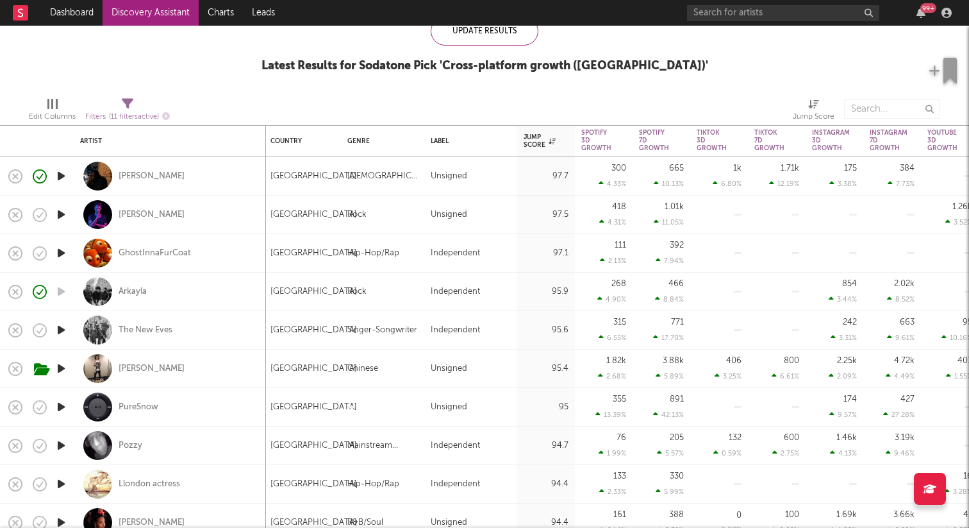
click at [57, 446] on icon "button" at bounding box center [60, 445] width 13 height 16
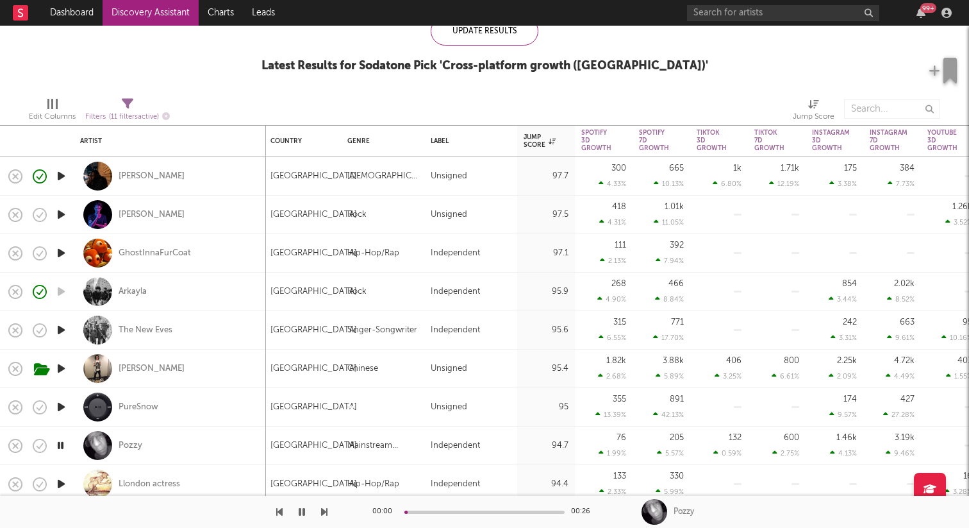
drag, startPoint x: 63, startPoint y: 447, endPoint x: 683, endPoint y: 61, distance: 730.8
click at [64, 446] on icon "button" at bounding box center [60, 445] width 12 height 16
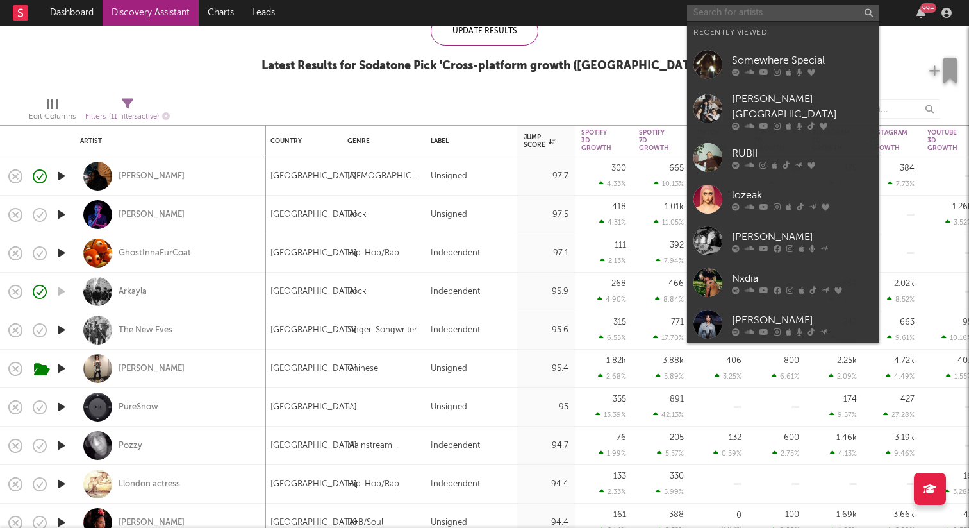
click at [751, 9] on input "text" at bounding box center [783, 13] width 192 height 16
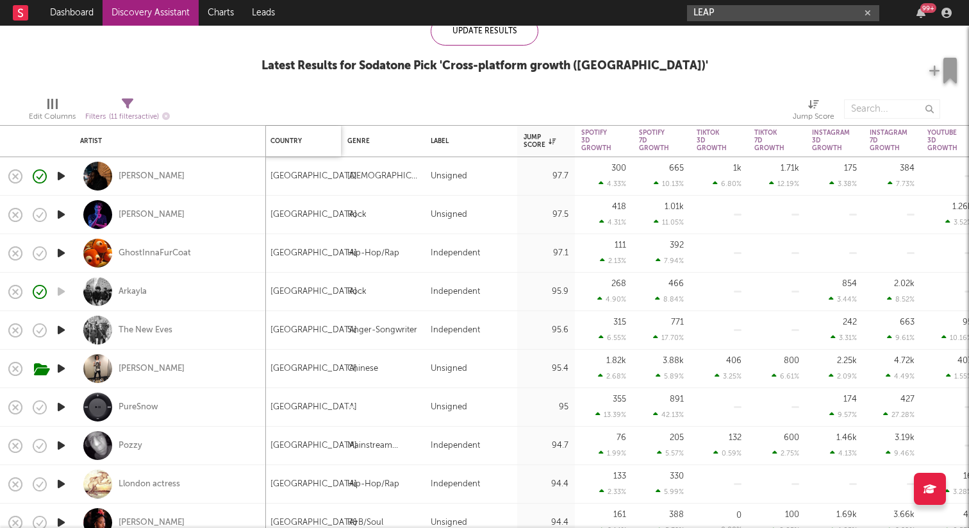
type input "LEAP"
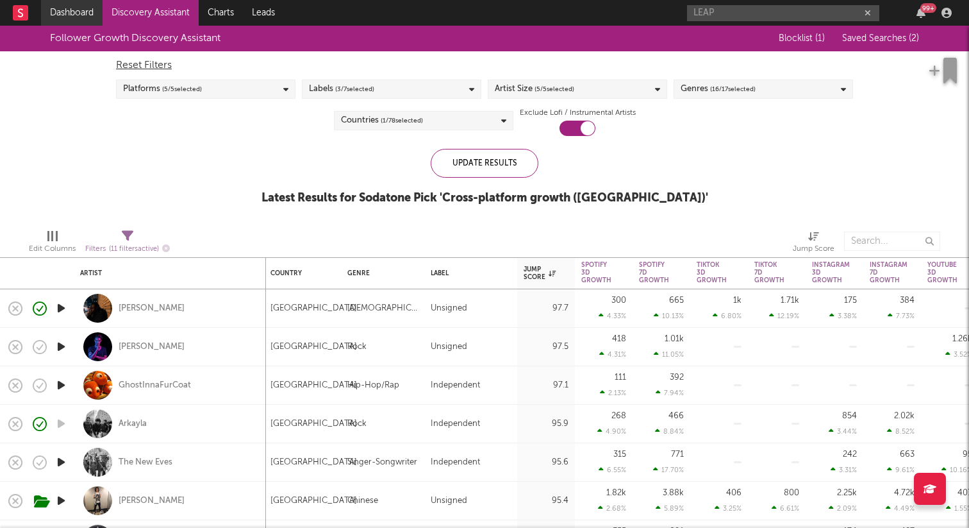
click at [70, 14] on link "Dashboard" at bounding box center [72, 13] width 62 height 26
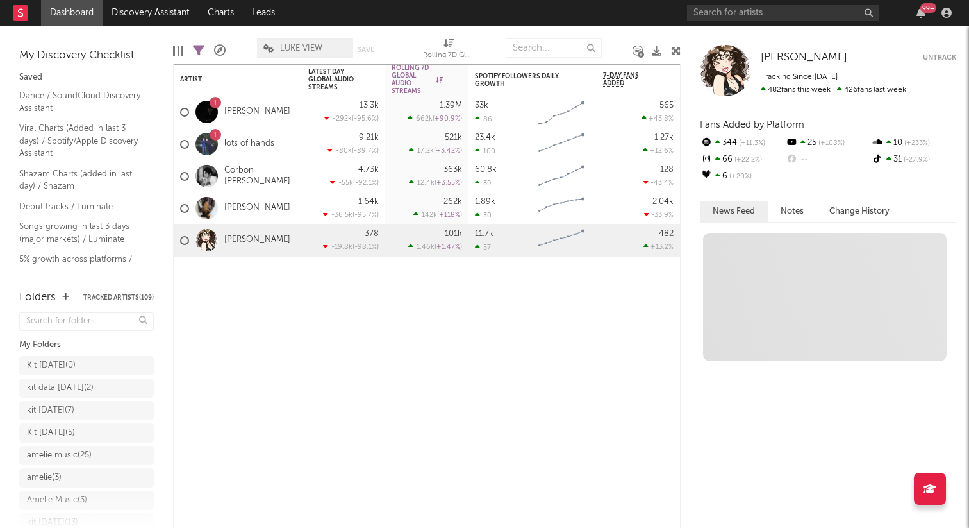
click at [226, 242] on link "Yazida" at bounding box center [257, 240] width 66 height 11
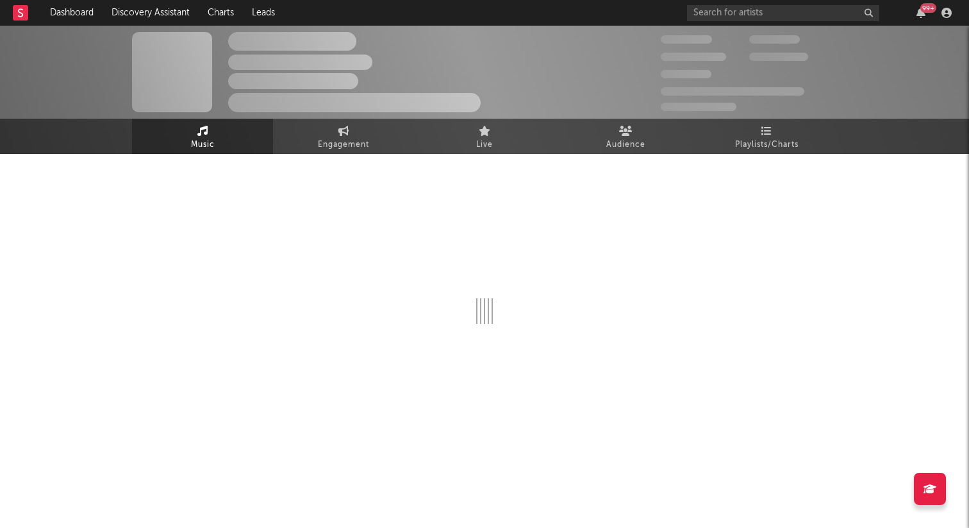
select select "6m"
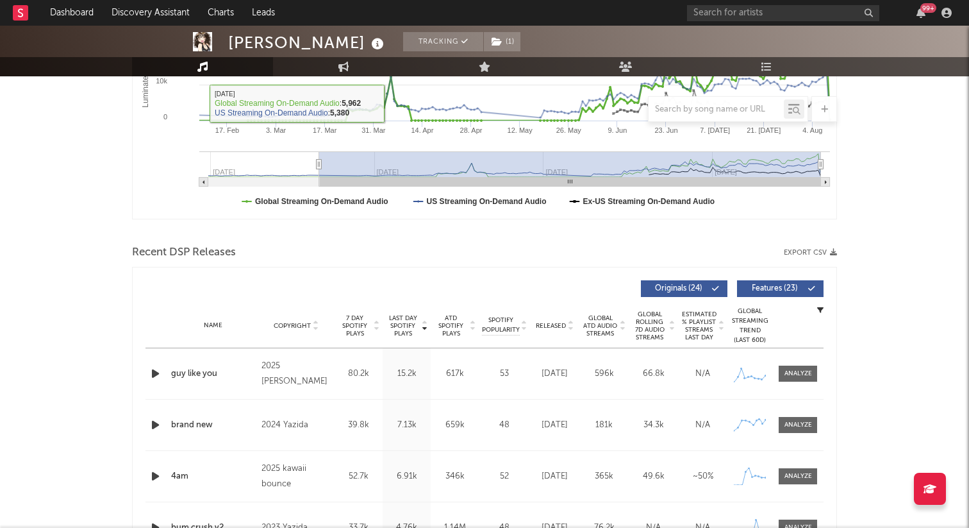
scroll to position [297, 0]
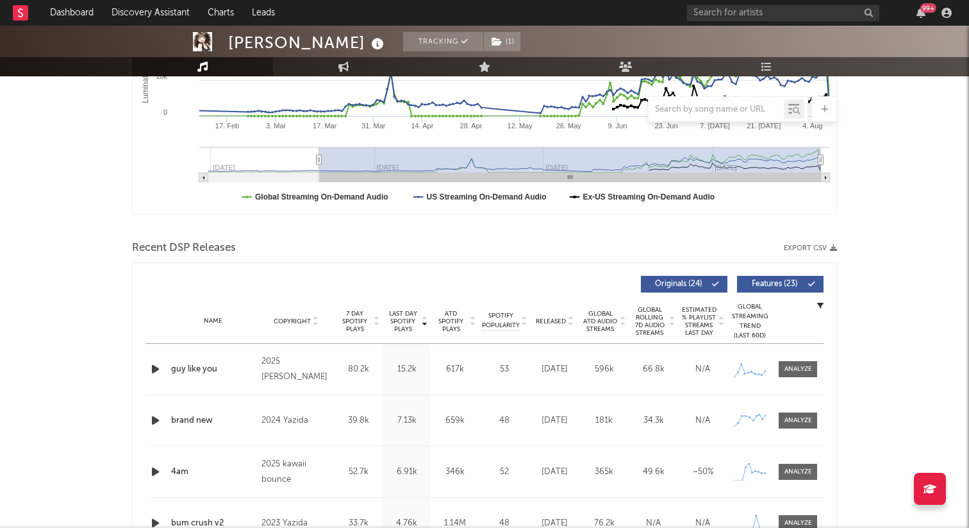
click at [150, 367] on icon "button" at bounding box center [155, 369] width 13 height 16
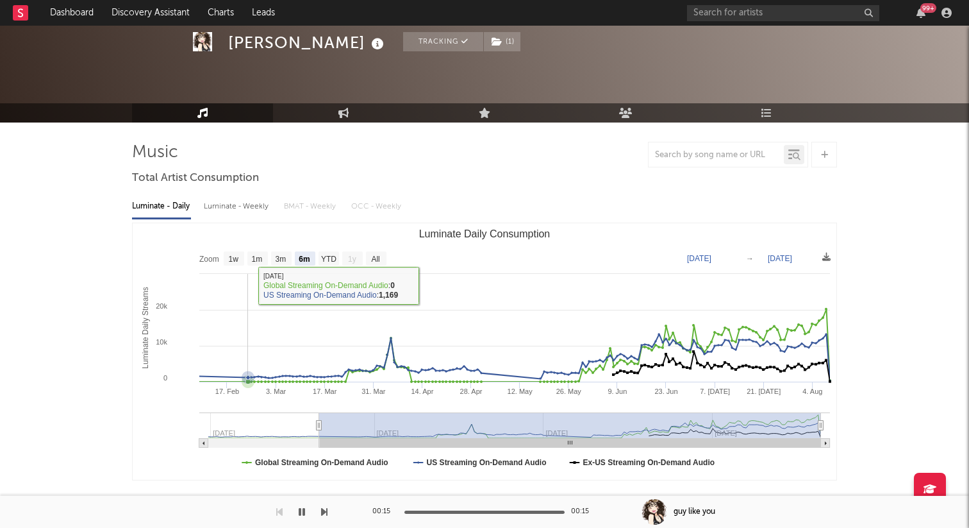
scroll to position [79, 0]
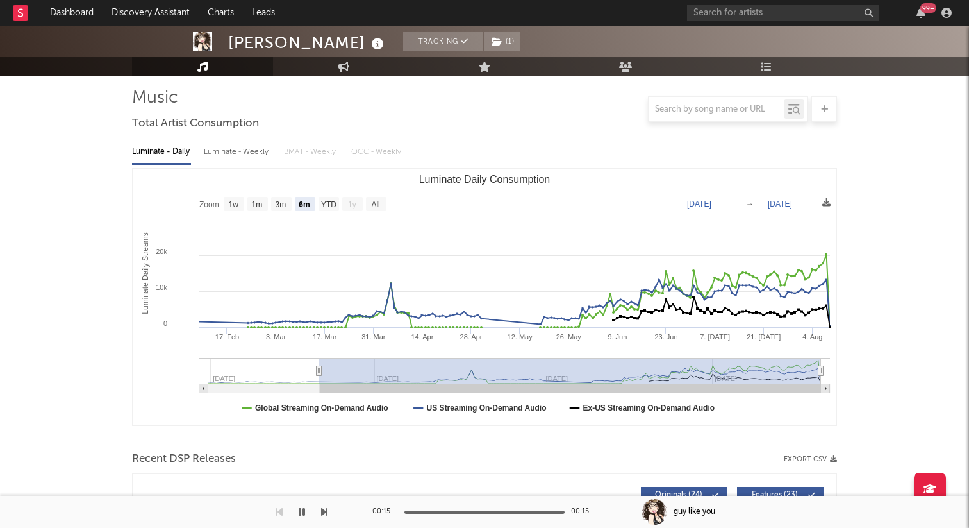
click at [246, 162] on div "Luminate - Weekly" at bounding box center [237, 152] width 67 height 22
select select "6m"
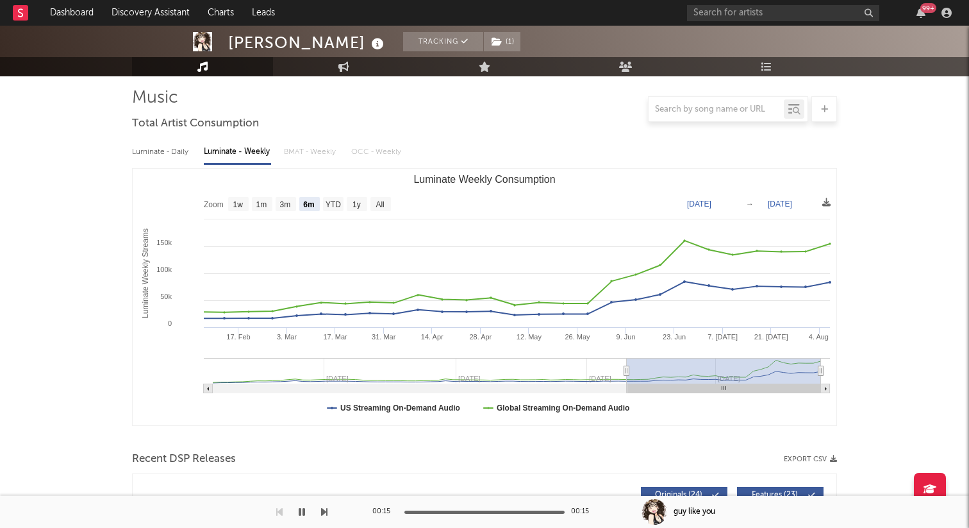
scroll to position [87, 0]
drag, startPoint x: 381, startPoint y: 147, endPoint x: 314, endPoint y: 151, distance: 67.4
click at [374, 147] on div "Luminate - Daily Luminate - Weekly BMAT - Weekly OCC - Weekly" at bounding box center [484, 151] width 705 height 22
click at [289, 149] on div "Luminate - Daily Luminate - Weekly BMAT - Weekly OCC - Weekly" at bounding box center [484, 151] width 705 height 22
click at [312, 150] on div "Luminate - Daily Luminate - Weekly BMAT - Weekly OCC - Weekly" at bounding box center [484, 151] width 705 height 22
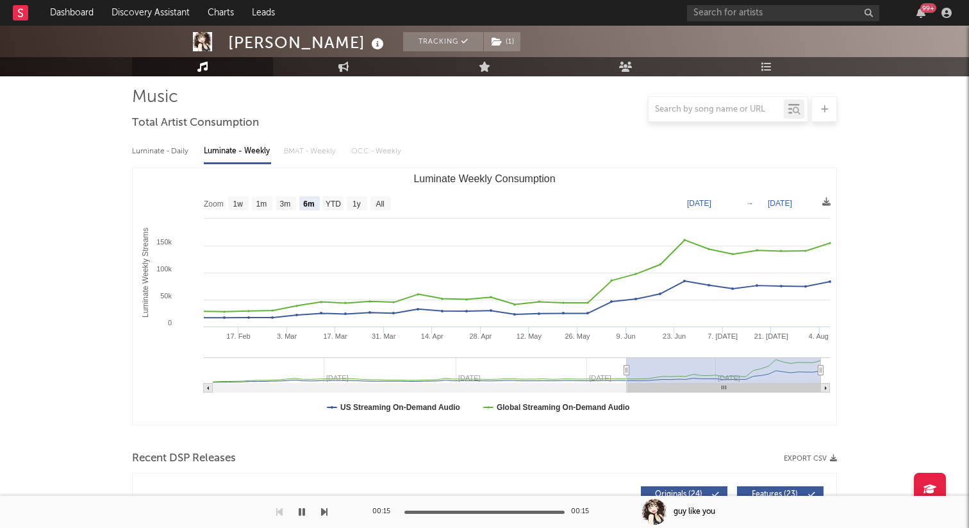
click at [170, 151] on div "Luminate - Daily" at bounding box center [161, 151] width 59 height 22
select select "6m"
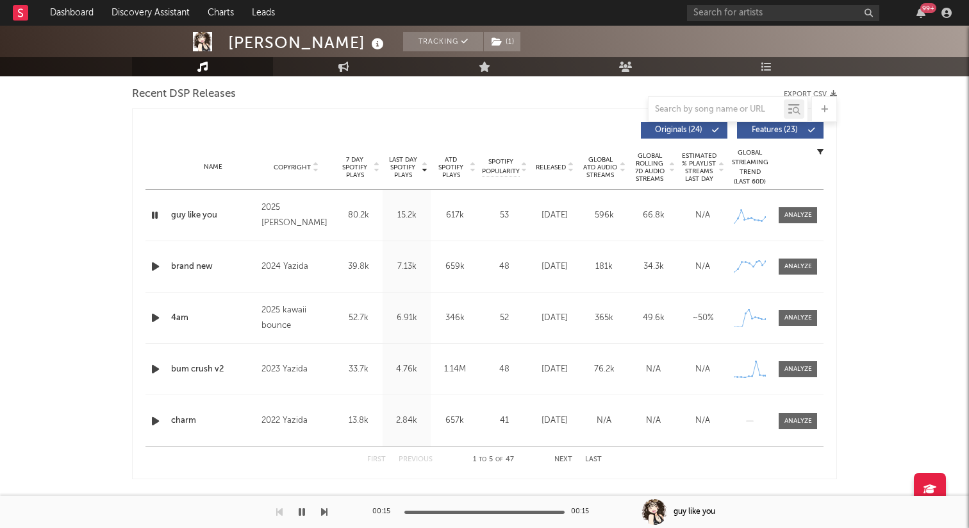
scroll to position [453, 0]
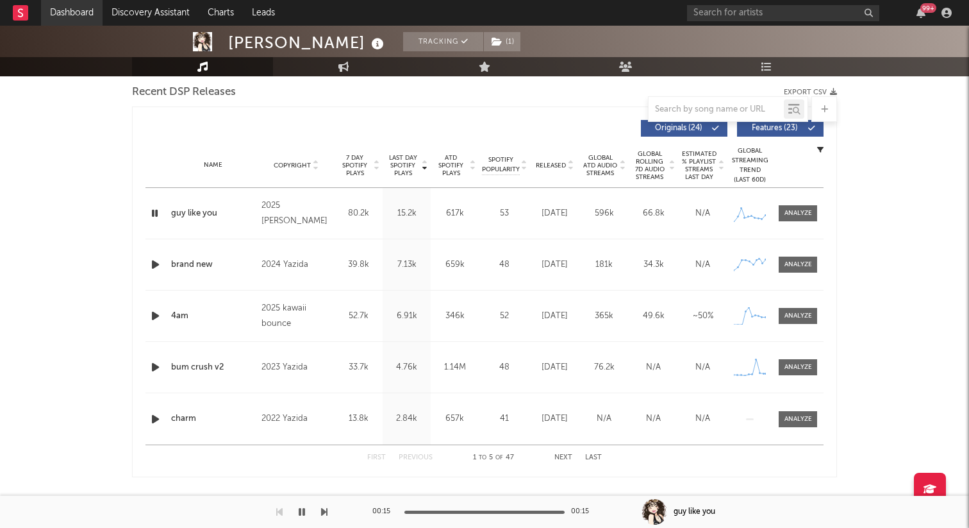
click at [58, 16] on link "Dashboard" at bounding box center [72, 13] width 62 height 26
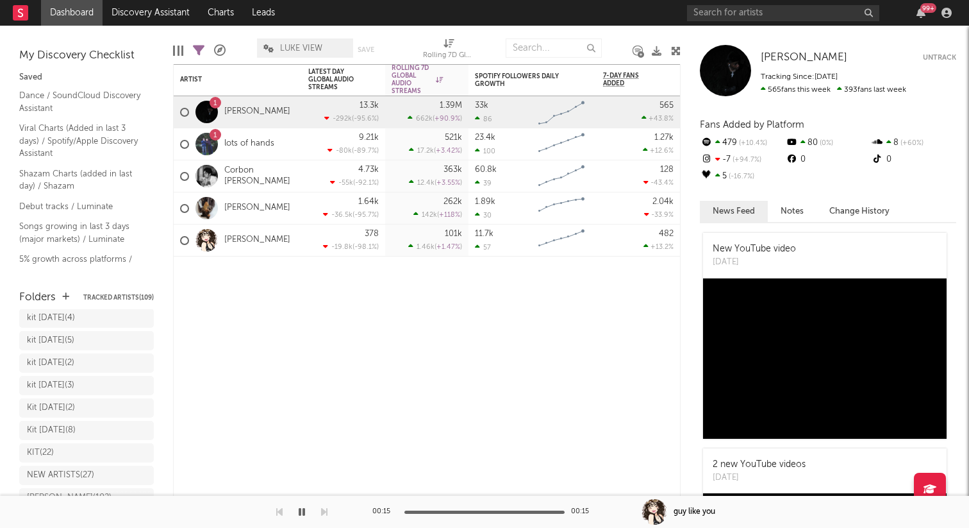
scroll to position [369, 0]
click at [70, 428] on div "LUKE ( 102 )" at bounding box center [74, 422] width 94 height 15
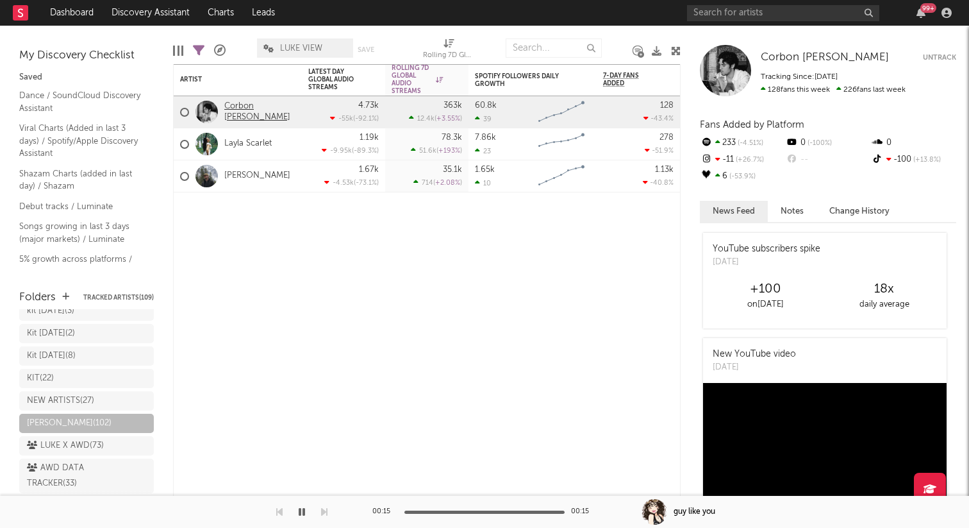
click at [275, 110] on link "Corbon Amodio" at bounding box center [259, 112] width 71 height 22
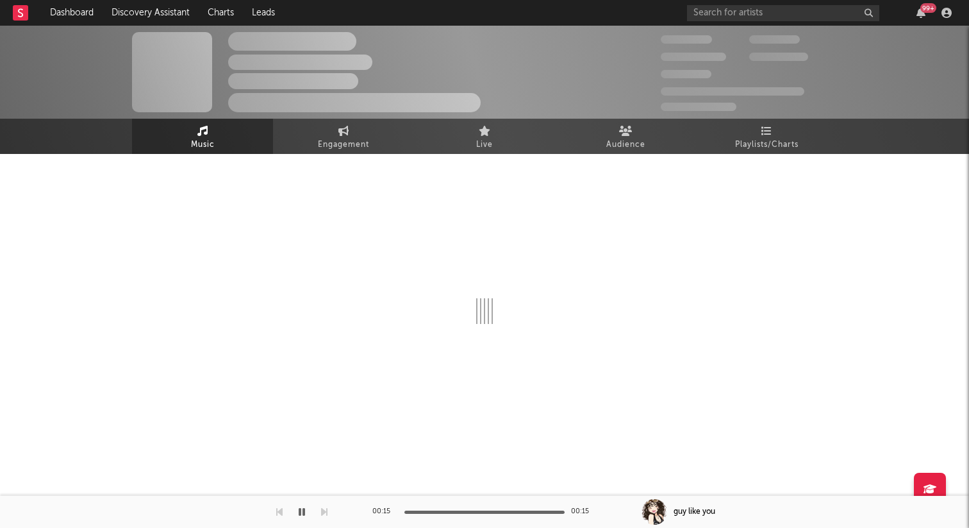
select select "6m"
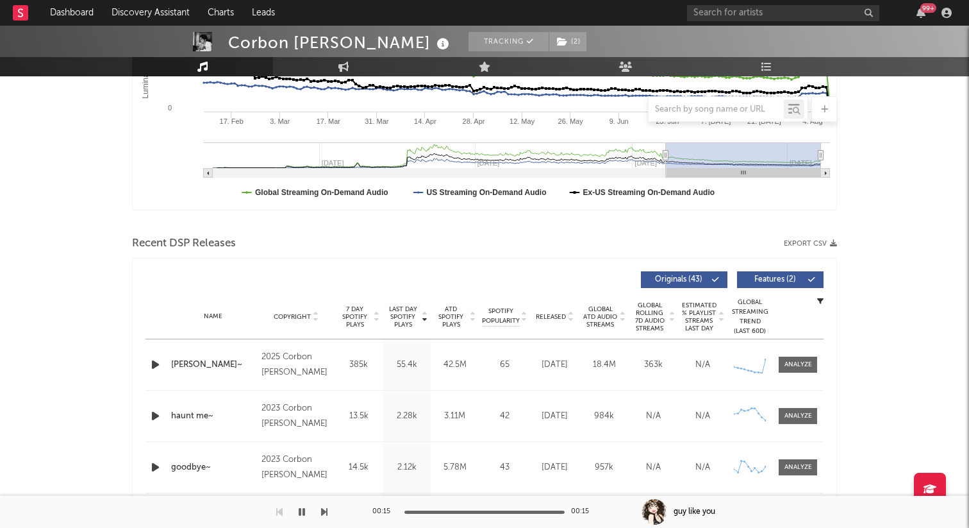
scroll to position [306, 0]
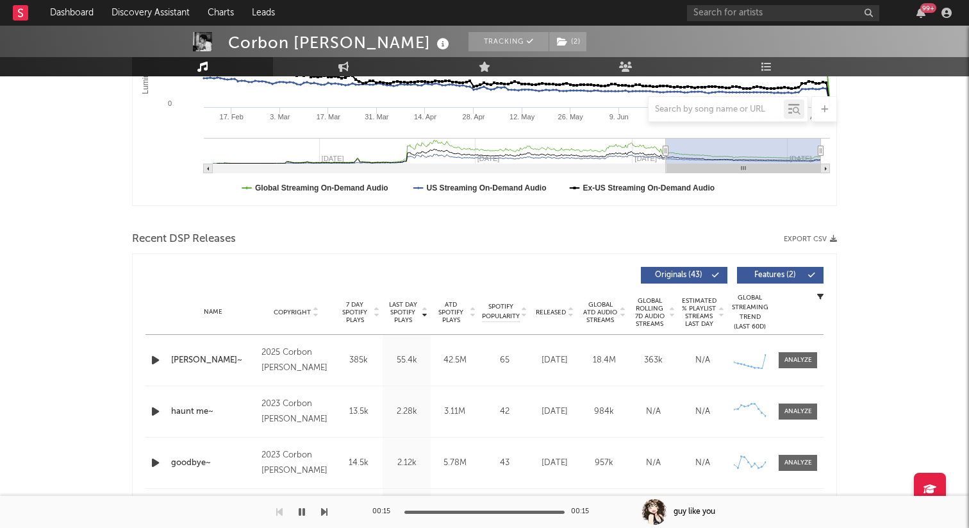
click at [152, 362] on icon "button" at bounding box center [155, 360] width 13 height 16
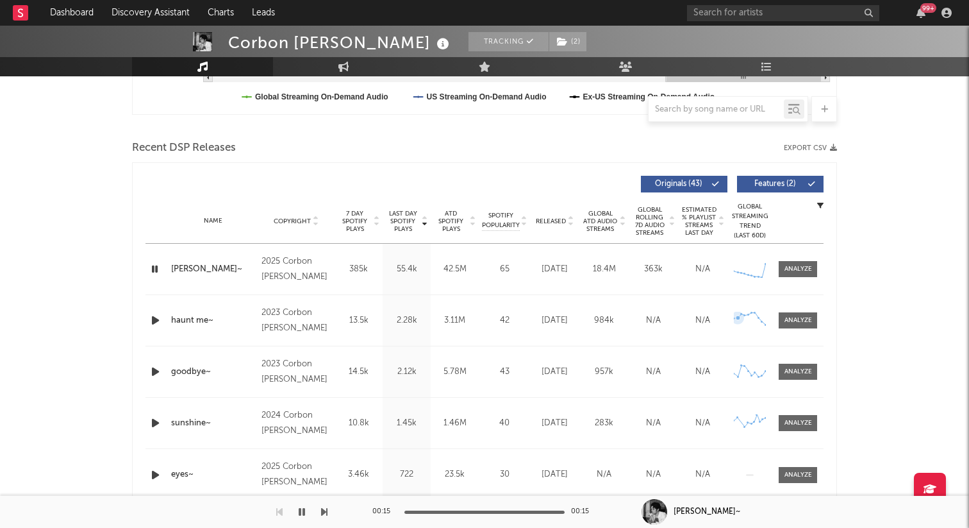
scroll to position [399, 0]
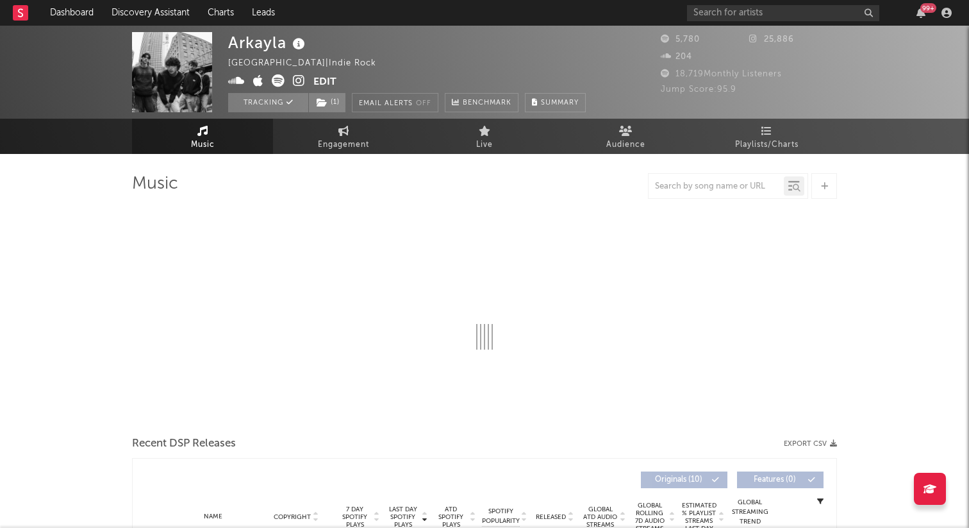
select select "6m"
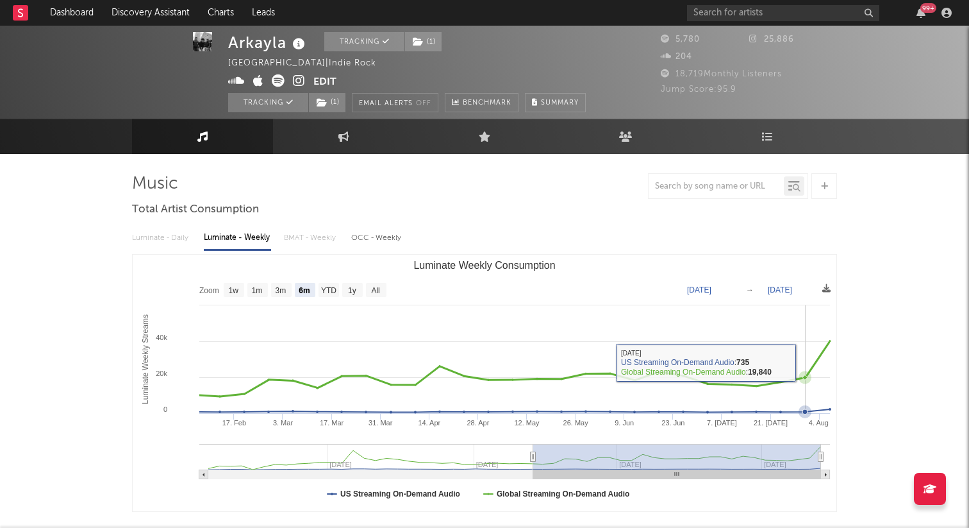
scroll to position [1, 0]
